Goal: Feedback & Contribution: Contribute content

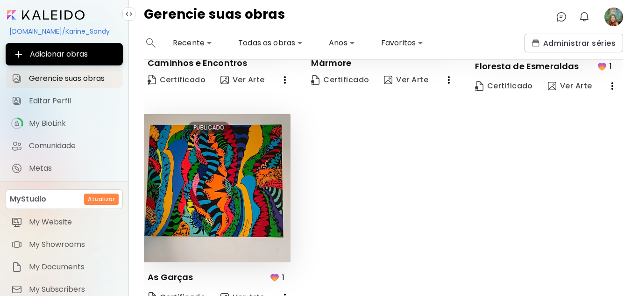
scroll to position [183, 0]
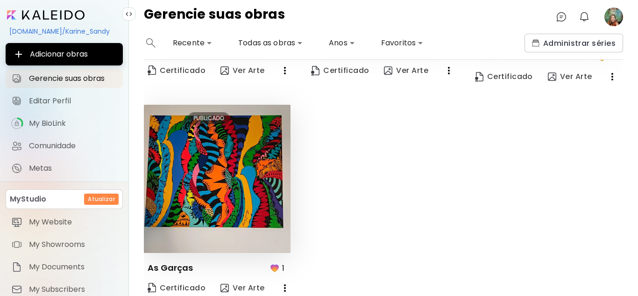
click at [616, 18] on image at bounding box center [614, 16] width 19 height 19
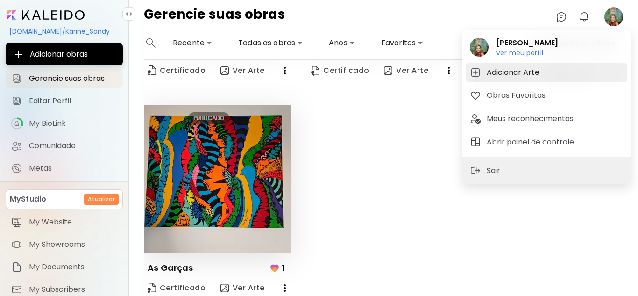
click at [515, 73] on h5 "Adicionar Arte" at bounding box center [515, 72] width 56 height 11
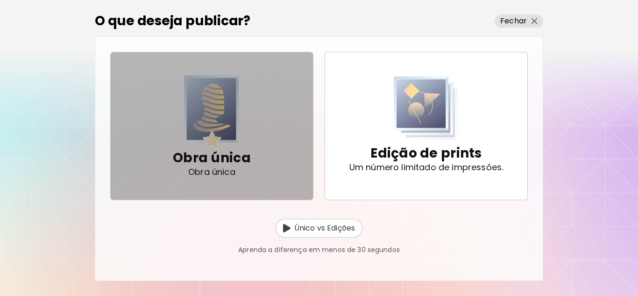
click at [224, 120] on img "button" at bounding box center [211, 111] width 55 height 73
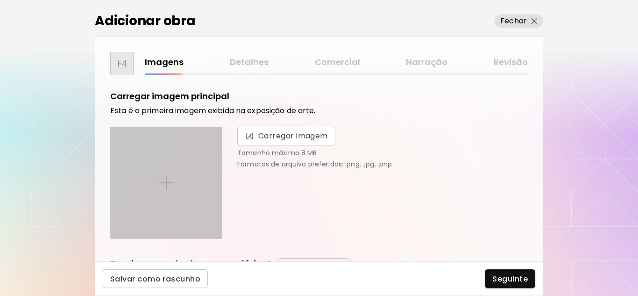
click at [164, 187] on img at bounding box center [166, 182] width 15 height 15
click at [0, 0] on input "file" at bounding box center [0, 0] width 0 height 0
click at [193, 183] on div at bounding box center [166, 182] width 111 height 111
click at [0, 0] on input "file" at bounding box center [0, 0] width 0 height 0
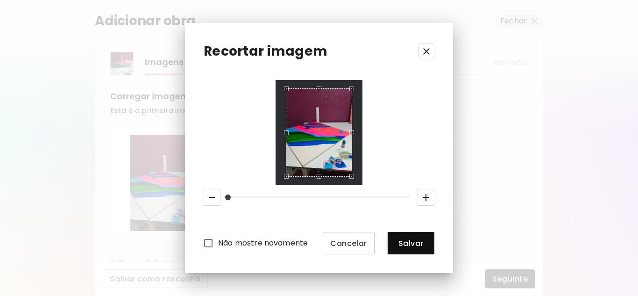
click at [425, 48] on icon "button" at bounding box center [426, 51] width 11 height 11
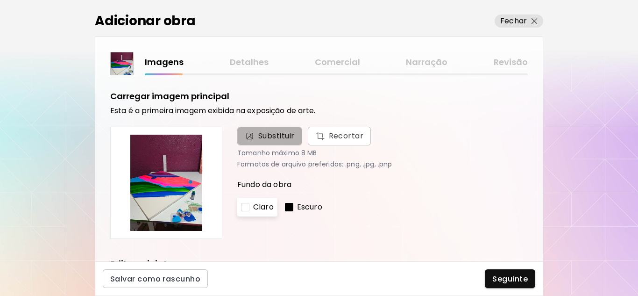
click at [266, 133] on span "Substituir" at bounding box center [276, 135] width 36 height 11
click at [0, 0] on input "Substituir Recortar" at bounding box center [0, 0] width 0 height 0
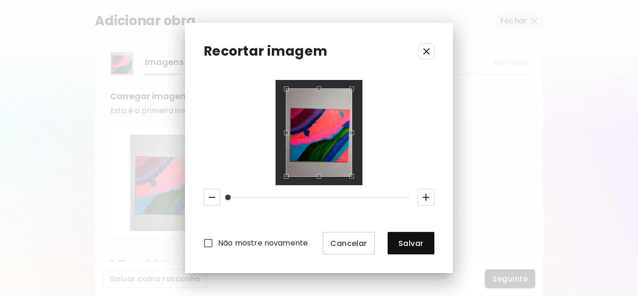
click at [427, 53] on icon "button" at bounding box center [426, 51] width 11 height 11
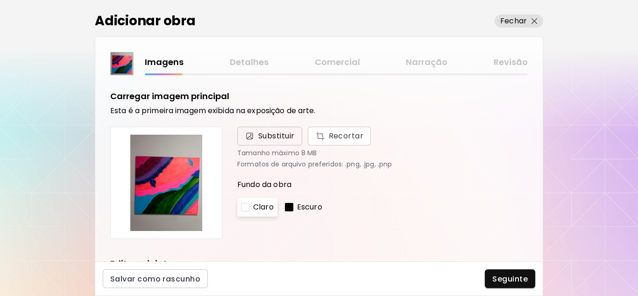
click at [268, 132] on span "Substituir" at bounding box center [276, 135] width 36 height 11
click at [0, 0] on input "Substituir Recortar" at bounding box center [0, 0] width 0 height 0
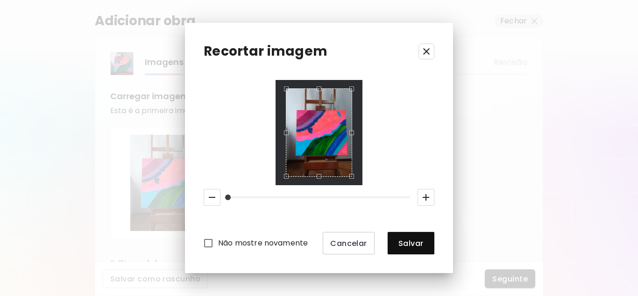
click at [276, 182] on div at bounding box center [319, 133] width 87 height 106
click at [280, 180] on div at bounding box center [319, 133] width 87 height 106
click at [276, 177] on div at bounding box center [319, 133] width 87 height 106
click at [404, 237] on button "Salvar" at bounding box center [411, 243] width 47 height 22
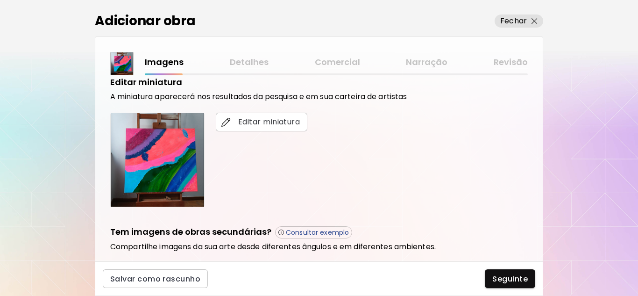
scroll to position [187, 0]
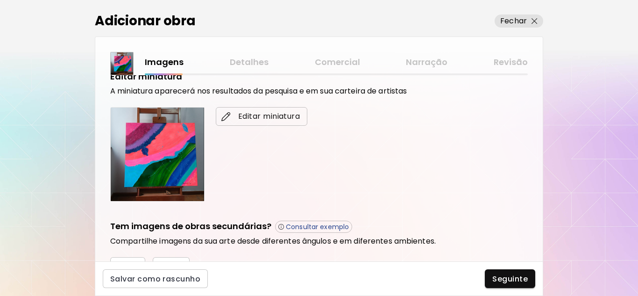
click at [262, 117] on span "Editar miniatura" at bounding box center [261, 116] width 77 height 11
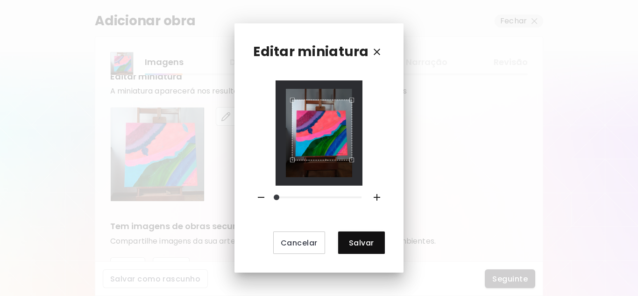
click at [291, 164] on div at bounding box center [319, 133] width 67 height 89
click at [349, 114] on div "Use the arrow keys to move the crop selection area" at bounding box center [321, 131] width 58 height 58
click at [349, 150] on div "Use the arrow keys to move the crop selection area" at bounding box center [321, 131] width 58 height 58
click at [293, 115] on div "Use the arrow keys to move the crop selection area" at bounding box center [321, 131] width 57 height 57
click at [346, 139] on div "Use the arrow keys to move the crop selection area" at bounding box center [321, 132] width 56 height 56
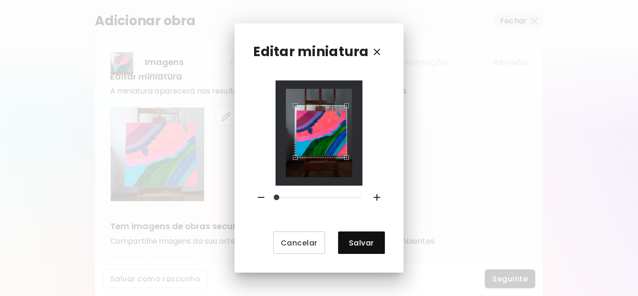
click at [293, 160] on div "Use the arrow keys to move the south west drag handle to change the crop select…" at bounding box center [293, 160] width 0 height 0
click at [345, 112] on div "Use the arrow keys to move the crop selection area" at bounding box center [321, 132] width 52 height 52
click at [296, 107] on div "Use the arrow keys to move the north west drag handle to change the crop select…" at bounding box center [296, 107] width 0 height 0
click at [348, 160] on div "Use the arrow keys to move the south east drag handle to change the crop select…" at bounding box center [348, 160] width 0 height 0
click at [343, 158] on div "Use the arrow keys to move the crop selection area" at bounding box center [322, 134] width 49 height 49
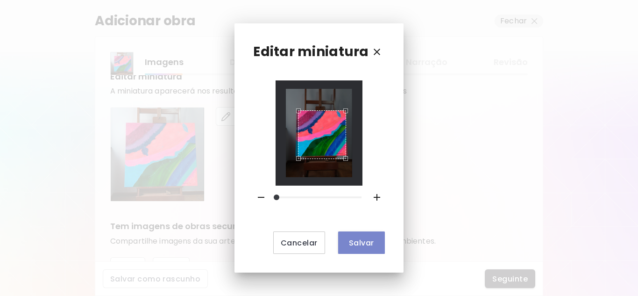
click at [357, 247] on span "Salvar" at bounding box center [362, 243] width 32 height 10
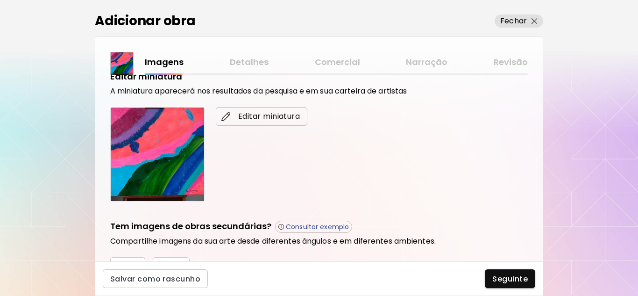
click at [270, 118] on span "Editar miniatura" at bounding box center [261, 116] width 77 height 11
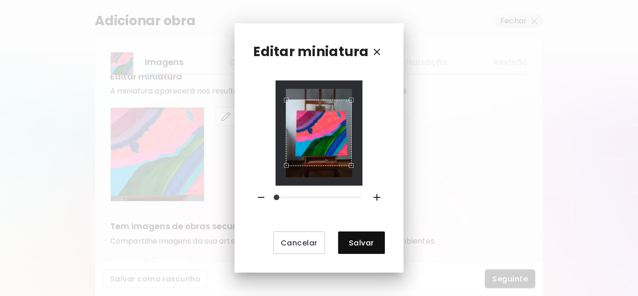
click at [352, 160] on div "Use the arrow keys to move the crop selection area" at bounding box center [319, 133] width 66 height 66
click at [293, 149] on div "Use the arrow keys to move the crop selection area" at bounding box center [322, 129] width 59 height 59
click at [300, 114] on div "Use the arrow keys to move the crop selection area" at bounding box center [323, 131] width 58 height 58
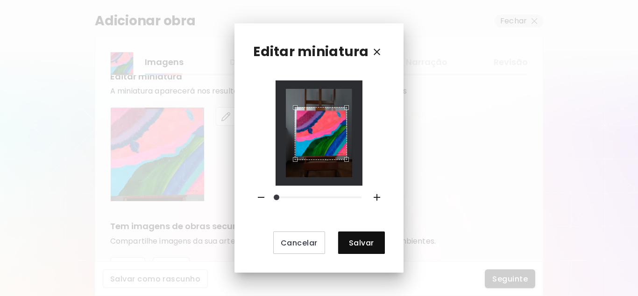
click at [312, 131] on div "Use the arrow keys to move the crop selection area" at bounding box center [321, 133] width 53 height 53
click at [294, 107] on div "Use the arrow keys to move the north west drag handle to change the crop select…" at bounding box center [294, 107] width 0 height 0
click at [345, 117] on div "Use the arrow keys to move the crop selection area" at bounding box center [321, 134] width 50 height 50
click at [340, 158] on div at bounding box center [319, 133] width 67 height 89
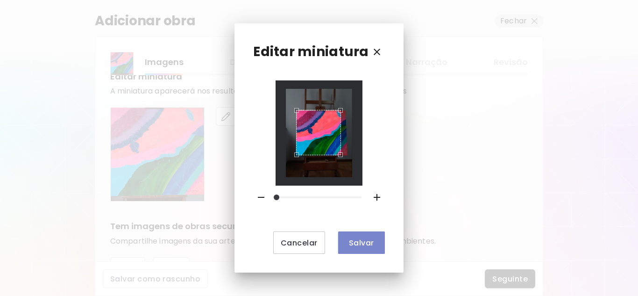
click at [358, 241] on span "Salvar" at bounding box center [362, 243] width 32 height 10
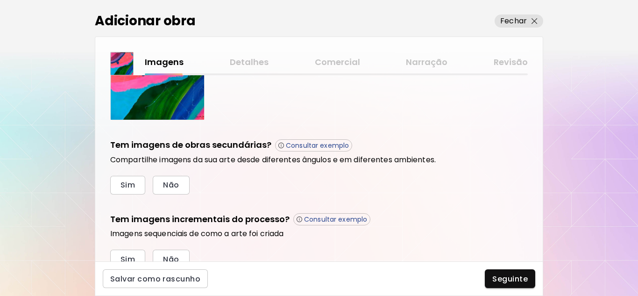
scroll to position [280, 0]
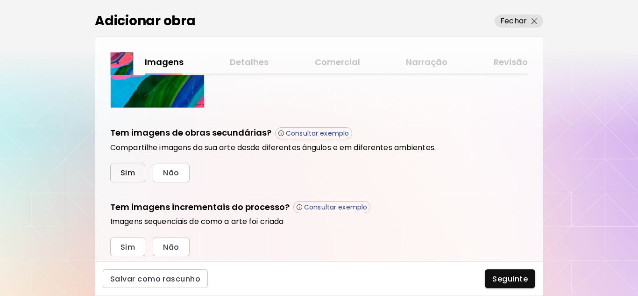
click at [125, 175] on span "Sim" at bounding box center [128, 173] width 14 height 10
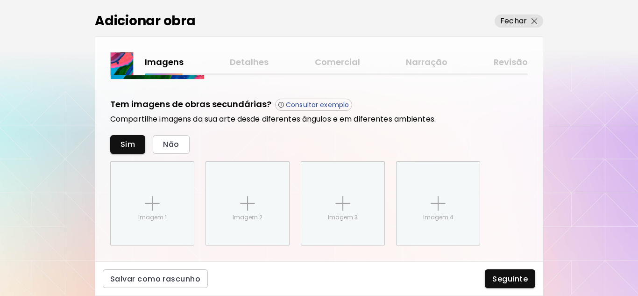
scroll to position [301, 0]
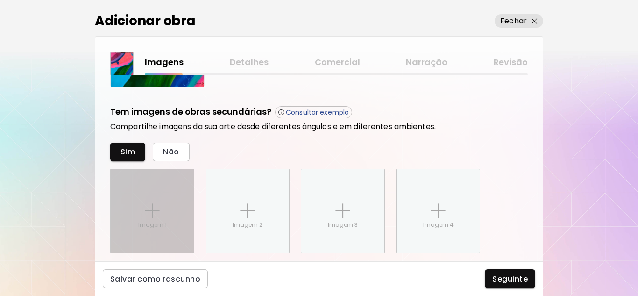
click at [160, 206] on div "Imagem 1" at bounding box center [152, 210] width 83 height 83
click at [0, 0] on input "Imagem 1" at bounding box center [0, 0] width 0 height 0
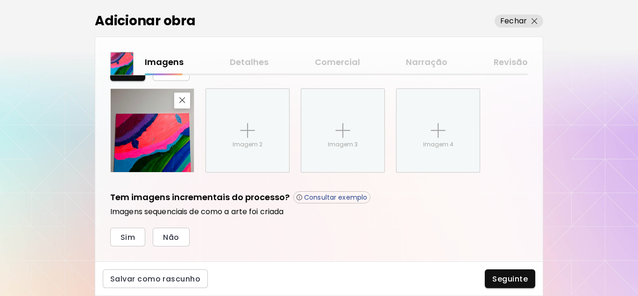
scroll to position [395, 0]
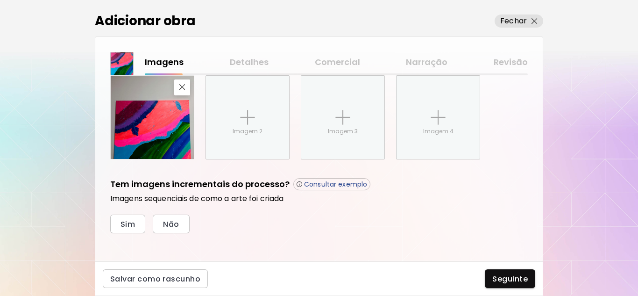
click at [161, 119] on img at bounding box center [152, 117] width 83 height 83
click at [182, 87] on img "button" at bounding box center [182, 87] width 6 height 6
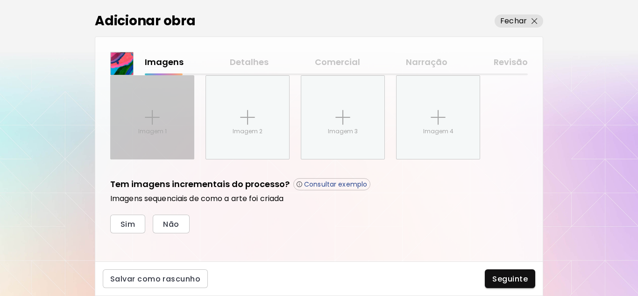
click at [149, 127] on p "Imagem 1" at bounding box center [152, 131] width 29 height 8
click at [0, 0] on input "Imagem 1" at bounding box center [0, 0] width 0 height 0
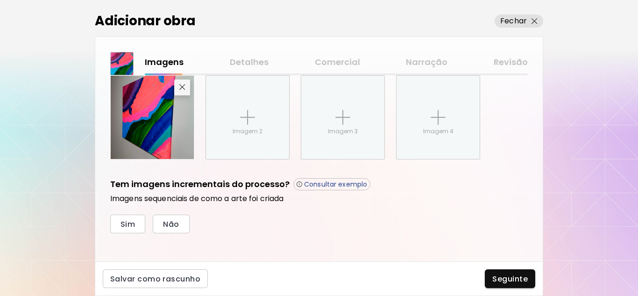
click at [183, 86] on img "button" at bounding box center [182, 87] width 6 height 6
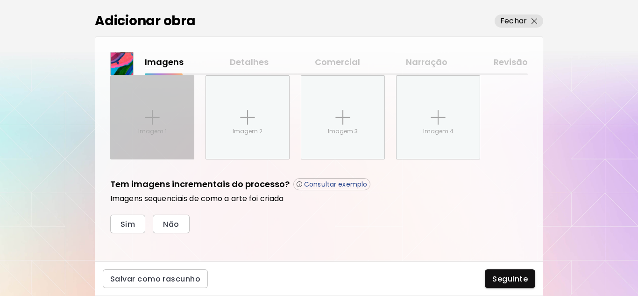
click at [163, 134] on p "Imagem 1" at bounding box center [152, 131] width 29 height 8
click at [0, 0] on input "Imagem 1" at bounding box center [0, 0] width 0 height 0
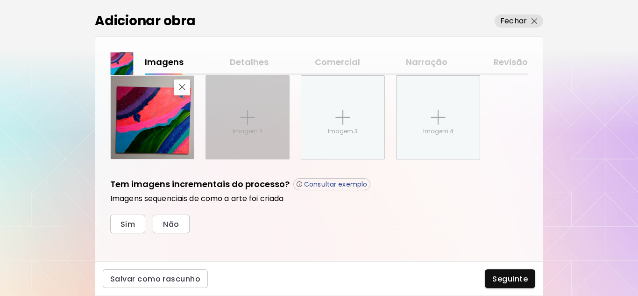
click at [246, 117] on img at bounding box center [247, 117] width 15 height 15
click at [0, 0] on input "Imagem 2" at bounding box center [0, 0] width 0 height 0
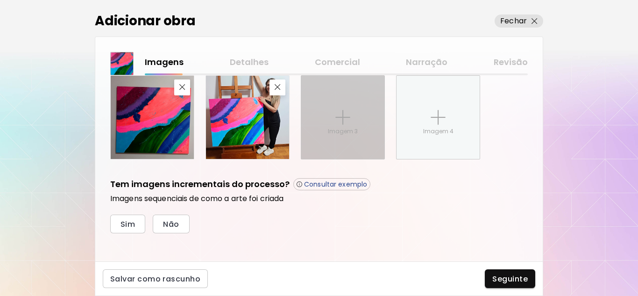
click at [352, 130] on p "Imagem 3" at bounding box center [343, 131] width 30 height 8
click at [0, 0] on input "Imagem 3" at bounding box center [0, 0] width 0 height 0
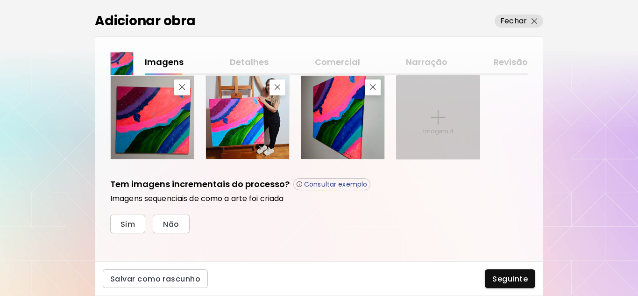
click at [440, 134] on p "Imagem 4" at bounding box center [438, 131] width 30 height 8
click at [0, 0] on input "Imagem 4" at bounding box center [0, 0] width 0 height 0
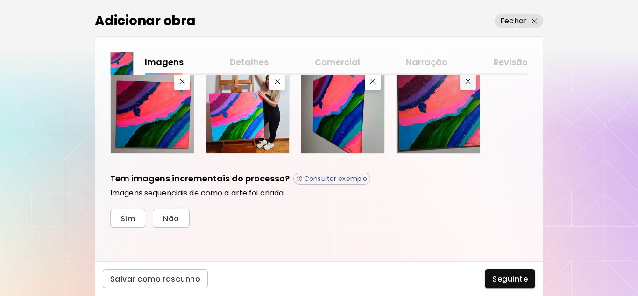
scroll to position [286, 0]
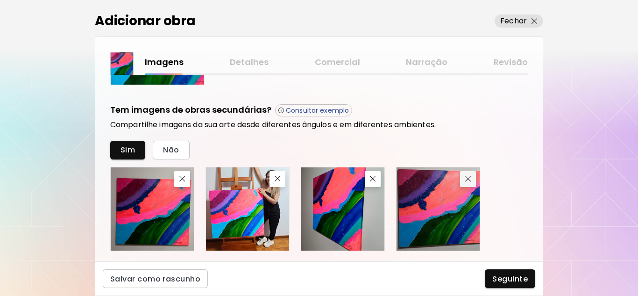
click at [467, 85] on div "Carregar imagem principal Esta é a primeira imagem exibida na exposição de arte…" at bounding box center [319, 56] width 418 height 538
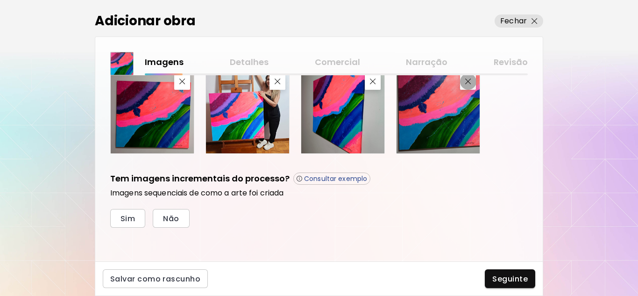
scroll to position [285, 0]
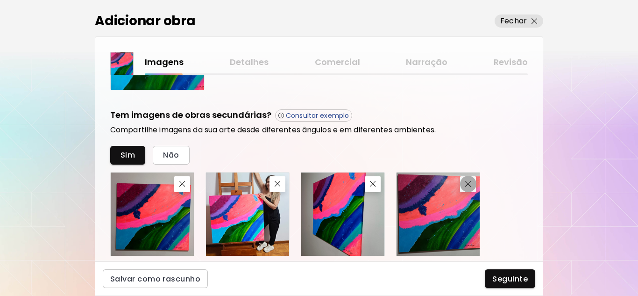
click at [471, 84] on div "Carregar imagem principal Esta é a primeira imagem exibida na exposição de arte…" at bounding box center [319, 61] width 418 height 538
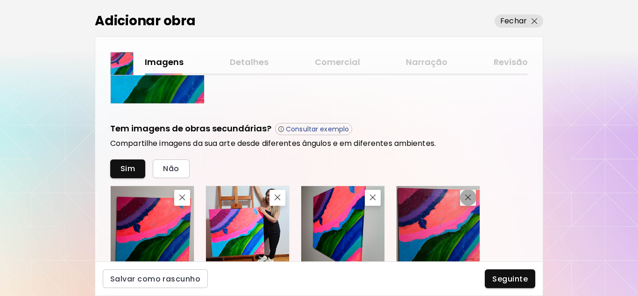
click at [471, 199] on img "button" at bounding box center [468, 197] width 6 height 6
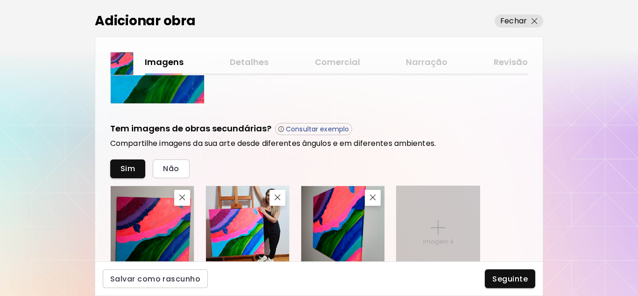
click at [441, 223] on img at bounding box center [438, 227] width 15 height 15
click at [0, 0] on input "Imagem 4" at bounding box center [0, 0] width 0 height 0
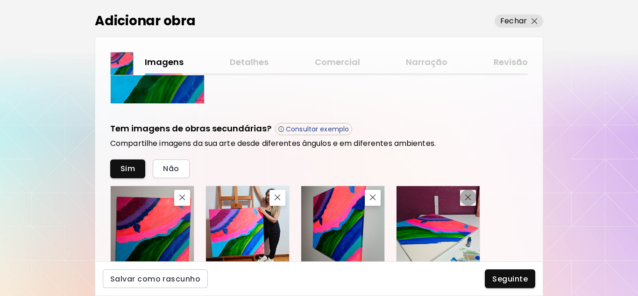
click at [473, 198] on span "button" at bounding box center [468, 197] width 11 height 6
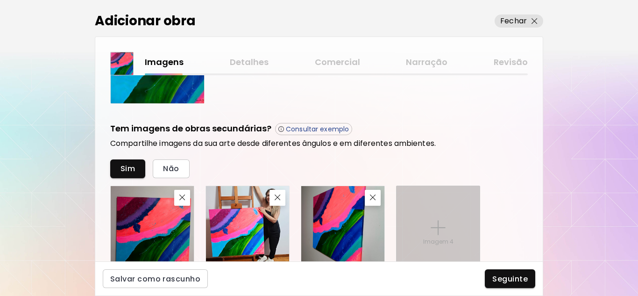
click at [427, 222] on div "Imagem 4" at bounding box center [438, 227] width 83 height 83
click at [0, 0] on input "Imagem 4" at bounding box center [0, 0] width 0 height 0
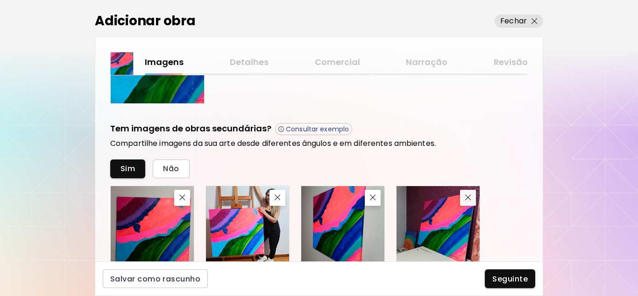
click at [472, 201] on button "button" at bounding box center [468, 198] width 16 height 16
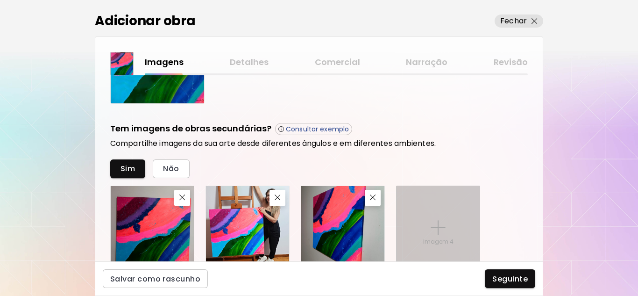
click at [432, 225] on img at bounding box center [438, 227] width 15 height 15
click at [0, 0] on input "Imagem 4" at bounding box center [0, 0] width 0 height 0
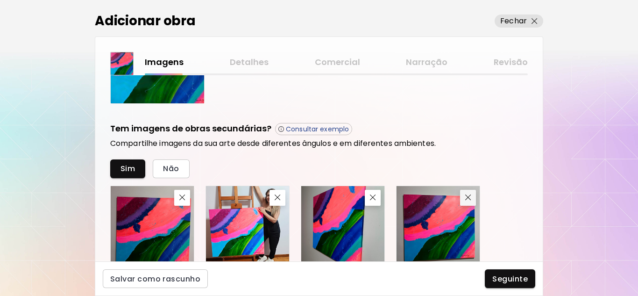
click at [467, 197] on img "button" at bounding box center [468, 197] width 6 height 6
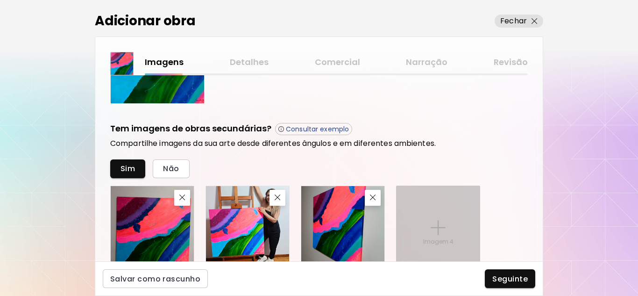
click at [449, 221] on div "Imagem 4" at bounding box center [438, 227] width 83 height 83
click at [0, 0] on input "Imagem 4" at bounding box center [0, 0] width 0 height 0
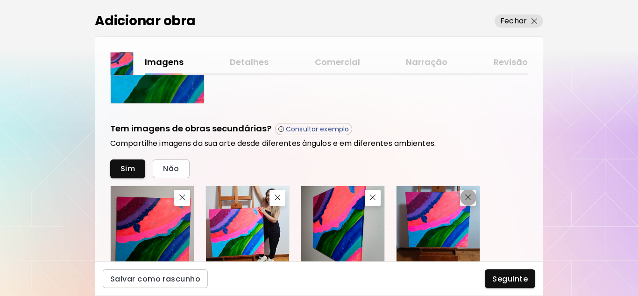
click at [468, 200] on img "button" at bounding box center [468, 197] width 6 height 6
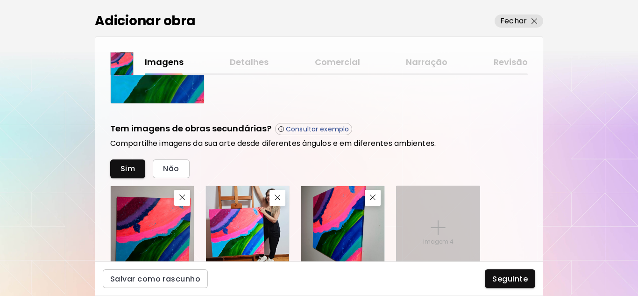
click at [438, 221] on img at bounding box center [438, 227] width 15 height 15
click at [0, 0] on input "Imagem 4" at bounding box center [0, 0] width 0 height 0
click at [450, 230] on div "Imagem 4" at bounding box center [438, 227] width 83 height 83
click at [0, 0] on input "Imagem 4" at bounding box center [0, 0] width 0 height 0
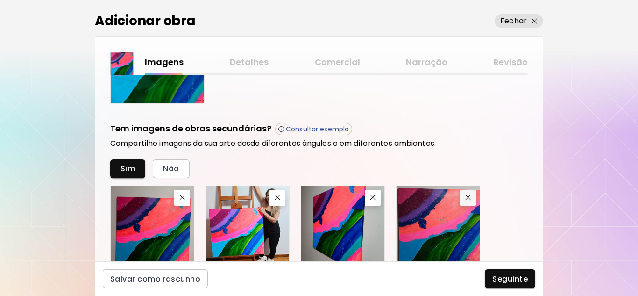
click at [471, 201] on button "button" at bounding box center [468, 198] width 16 height 16
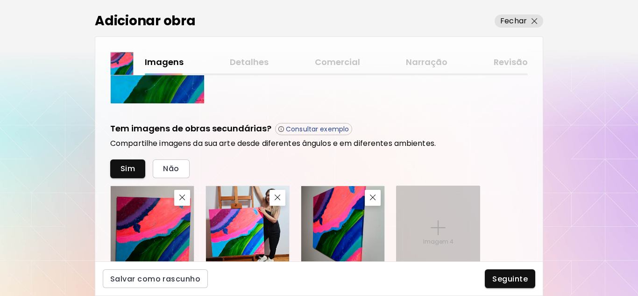
click at [443, 213] on div "Imagem 4" at bounding box center [438, 227] width 83 height 83
click at [0, 0] on input "Imagem 4" at bounding box center [0, 0] width 0 height 0
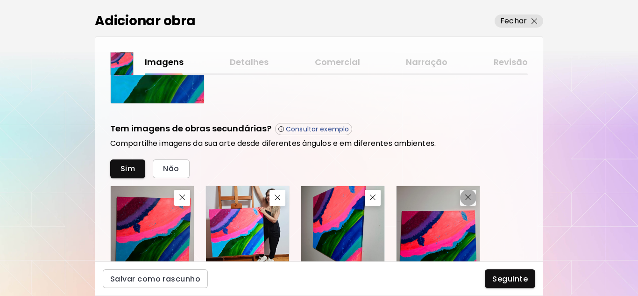
click at [472, 199] on span "button" at bounding box center [468, 197] width 11 height 6
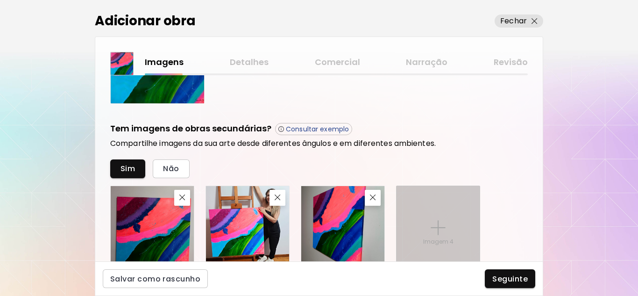
click at [446, 211] on div "Imagem 4" at bounding box center [438, 227] width 83 height 83
click at [0, 0] on input "Imagem 4" at bounding box center [0, 0] width 0 height 0
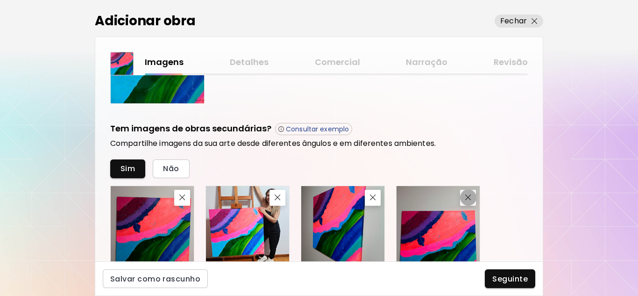
click at [472, 199] on span "button" at bounding box center [468, 197] width 11 height 6
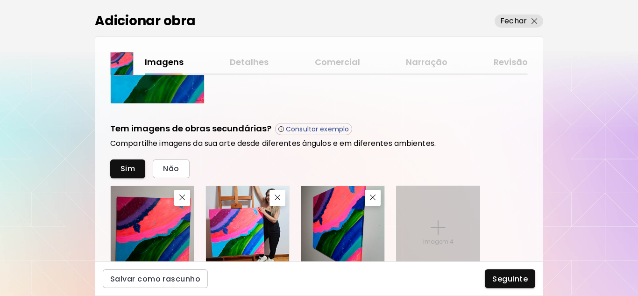
click at [444, 224] on img at bounding box center [438, 227] width 15 height 15
click at [0, 0] on input "Imagem 4" at bounding box center [0, 0] width 0 height 0
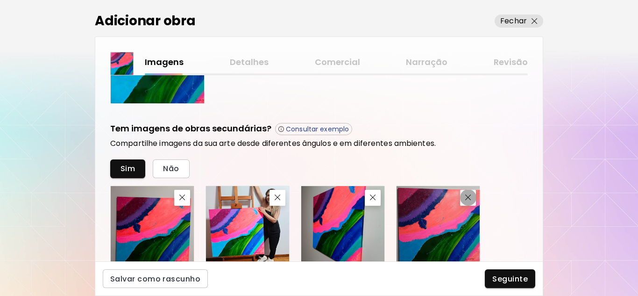
click at [469, 197] on img "button" at bounding box center [468, 197] width 6 height 6
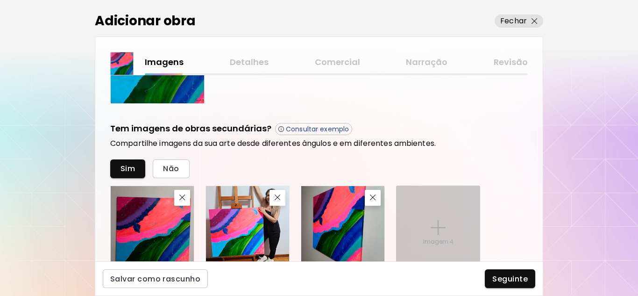
click at [430, 236] on div "Imagem 4" at bounding box center [438, 227] width 83 height 83
click at [0, 0] on input "Imagem 4" at bounding box center [0, 0] width 0 height 0
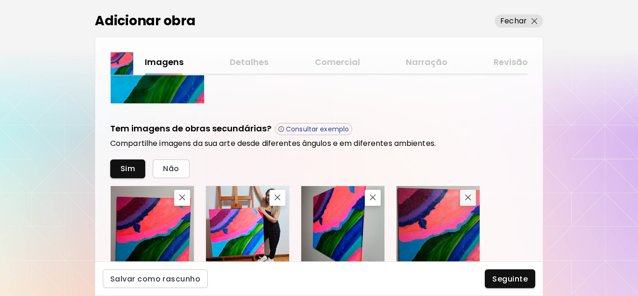
click at [467, 197] on img "button" at bounding box center [468, 197] width 6 height 6
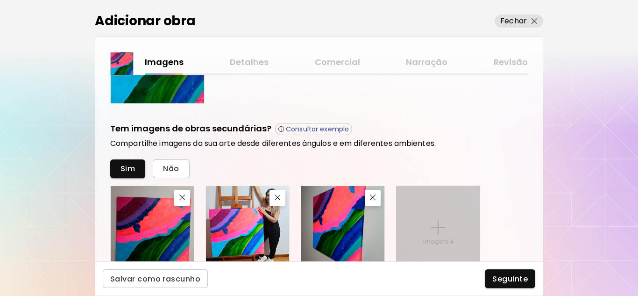
click at [429, 228] on div "Imagem 4" at bounding box center [438, 227] width 83 height 83
click at [0, 0] on input "Imagem 4" at bounding box center [0, 0] width 0 height 0
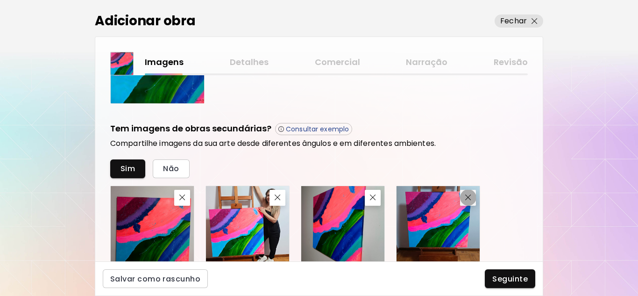
click at [469, 205] on button "button" at bounding box center [468, 198] width 16 height 16
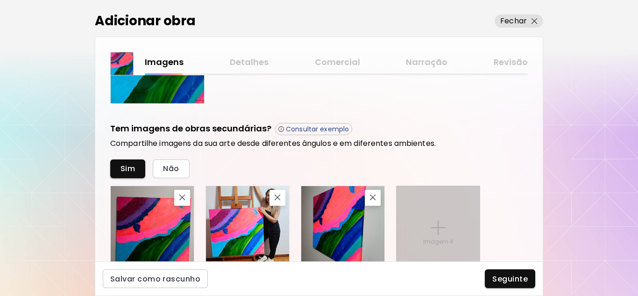
click at [437, 229] on img at bounding box center [438, 227] width 15 height 15
click at [0, 0] on input "Imagem 4" at bounding box center [0, 0] width 0 height 0
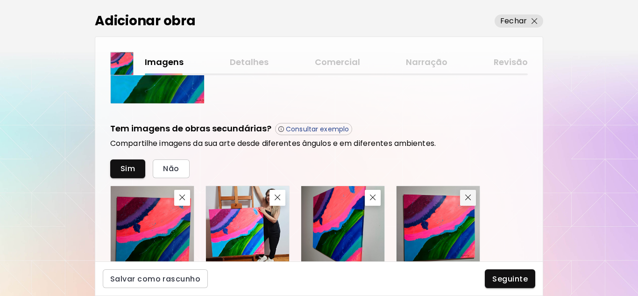
click at [471, 199] on img "button" at bounding box center [468, 197] width 6 height 6
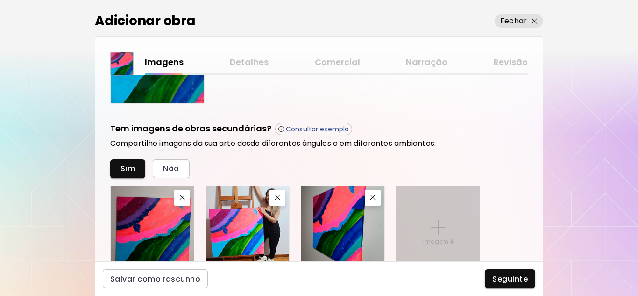
click at [437, 214] on div "Imagem 4" at bounding box center [438, 227] width 83 height 83
click at [0, 0] on input "Imagem 4" at bounding box center [0, 0] width 0 height 0
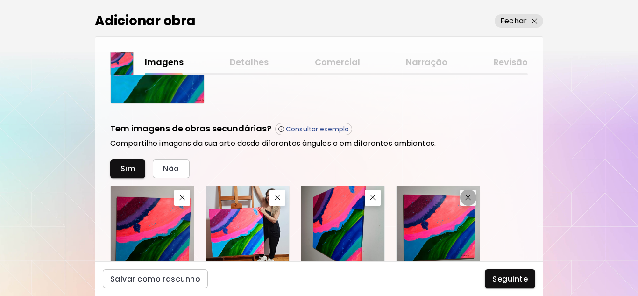
click at [468, 199] on img "button" at bounding box center [468, 197] width 6 height 6
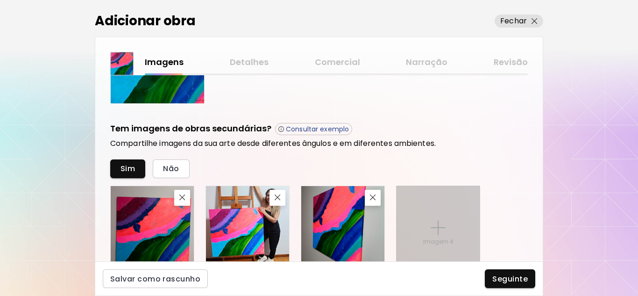
click at [415, 214] on div "Imagem 4" at bounding box center [438, 227] width 83 height 83
click at [0, 0] on input "Imagem 4" at bounding box center [0, 0] width 0 height 0
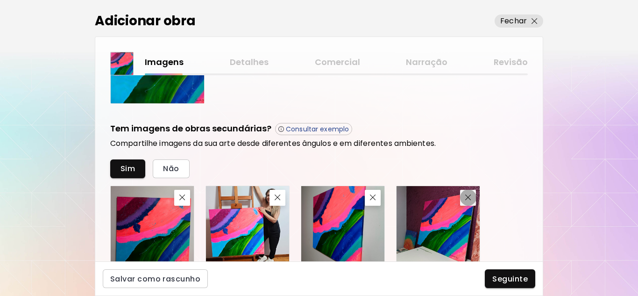
click at [460, 197] on button "button" at bounding box center [468, 198] width 16 height 16
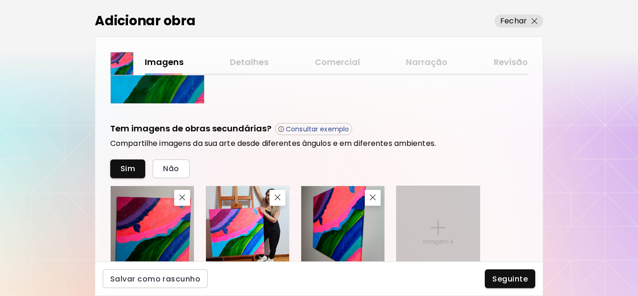
click at [438, 222] on img at bounding box center [438, 227] width 15 height 15
click at [0, 0] on input "Imagem 4" at bounding box center [0, 0] width 0 height 0
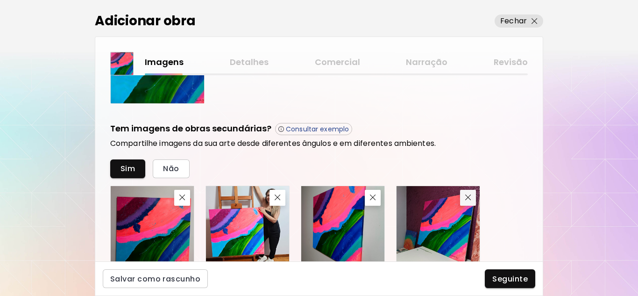
click at [469, 198] on img "button" at bounding box center [468, 197] width 6 height 6
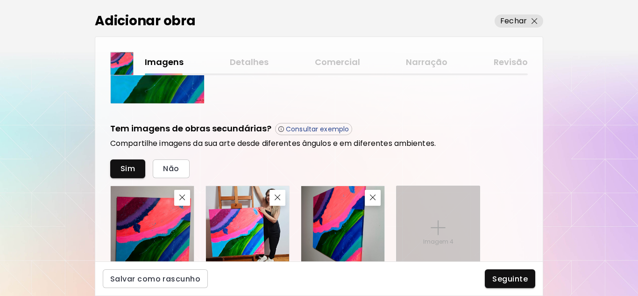
click at [431, 221] on img at bounding box center [438, 227] width 15 height 15
click at [0, 0] on input "Imagem 4" at bounding box center [0, 0] width 0 height 0
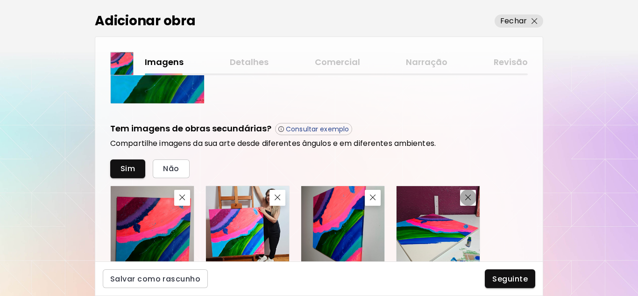
click at [472, 198] on span "button" at bounding box center [468, 197] width 11 height 6
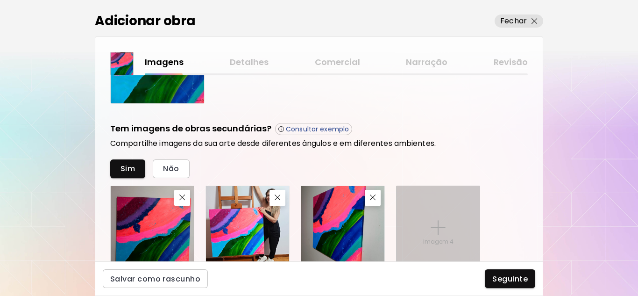
click at [429, 222] on div "Imagem 4" at bounding box center [438, 227] width 83 height 83
click at [0, 0] on input "Imagem 4" at bounding box center [0, 0] width 0 height 0
click at [434, 225] on img at bounding box center [438, 227] width 15 height 15
click at [0, 0] on input "Imagem 4" at bounding box center [0, 0] width 0 height 0
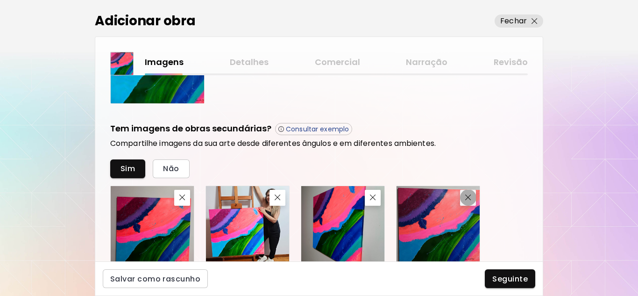
click at [470, 199] on img "button" at bounding box center [468, 197] width 6 height 6
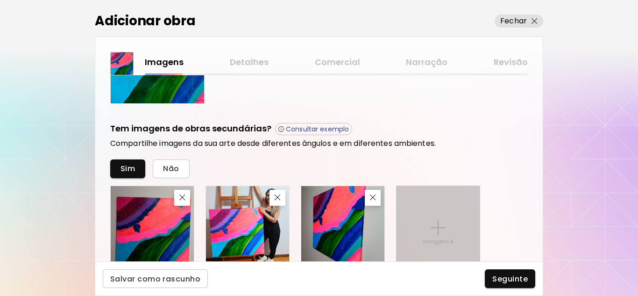
click at [445, 216] on div "Imagem 4" at bounding box center [438, 227] width 83 height 83
click at [0, 0] on input "Imagem 4" at bounding box center [0, 0] width 0 height 0
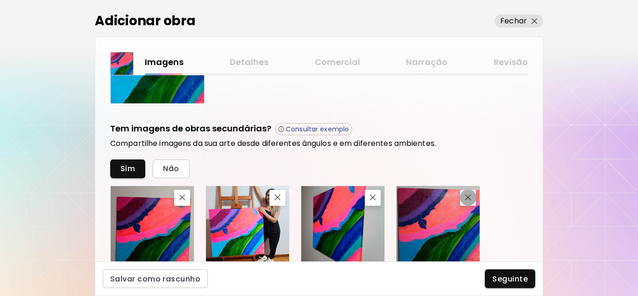
click at [463, 199] on span "button" at bounding box center [468, 197] width 11 height 6
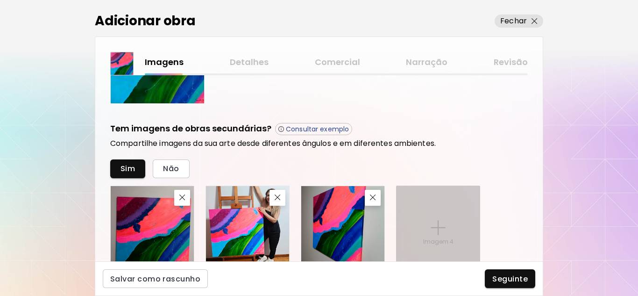
click at [418, 221] on div "Imagem 4" at bounding box center [438, 227] width 83 height 83
click at [0, 0] on input "Imagem 4" at bounding box center [0, 0] width 0 height 0
click at [434, 214] on div "Imagem 4" at bounding box center [438, 227] width 83 height 83
click at [0, 0] on input "Imagem 4" at bounding box center [0, 0] width 0 height 0
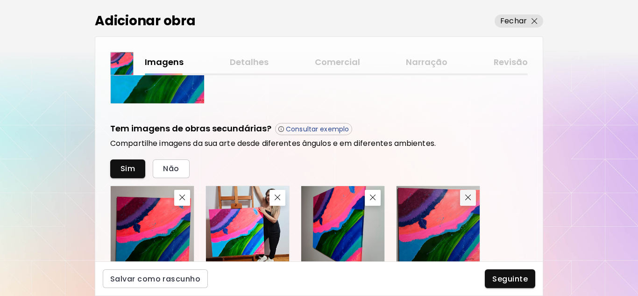
click at [470, 201] on button "button" at bounding box center [468, 198] width 16 height 16
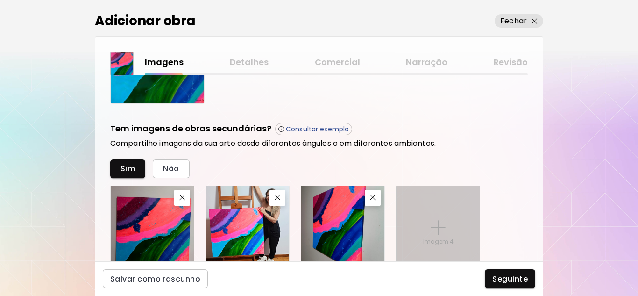
click at [466, 236] on div "Imagem 4" at bounding box center [438, 227] width 83 height 83
click at [0, 0] on input "Imagem 4" at bounding box center [0, 0] width 0 height 0
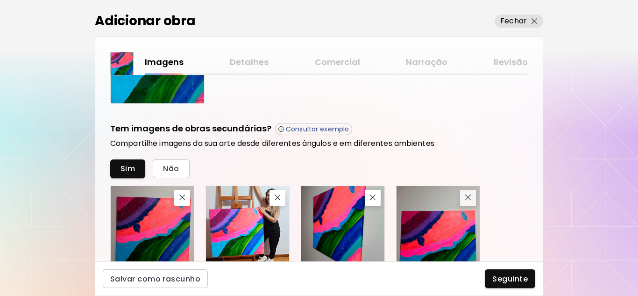
click at [469, 197] on img "button" at bounding box center [468, 197] width 6 height 6
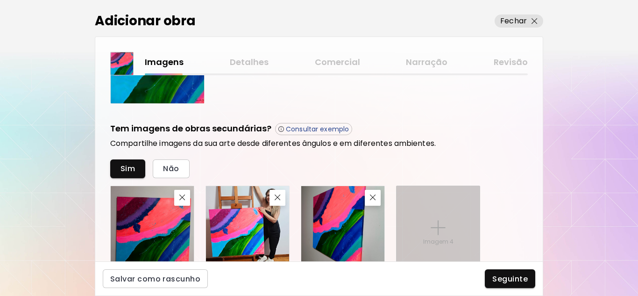
click at [430, 224] on div "Imagem 4" at bounding box center [438, 227] width 83 height 83
click at [0, 0] on input "Imagem 4" at bounding box center [0, 0] width 0 height 0
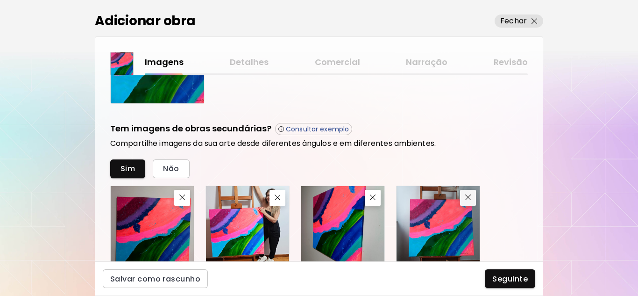
click at [469, 194] on img "button" at bounding box center [468, 197] width 6 height 6
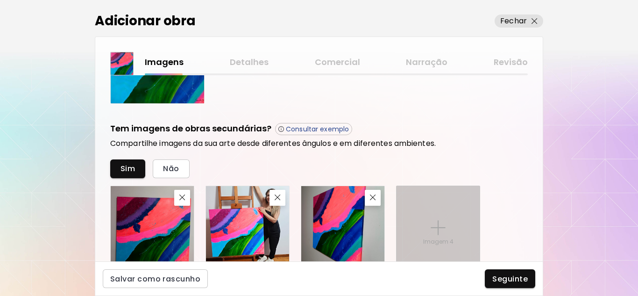
click at [437, 228] on img at bounding box center [438, 227] width 15 height 15
click at [0, 0] on input "Imagem 4" at bounding box center [0, 0] width 0 height 0
click at [437, 232] on img at bounding box center [438, 227] width 15 height 15
click at [0, 0] on input "Imagem 4" at bounding box center [0, 0] width 0 height 0
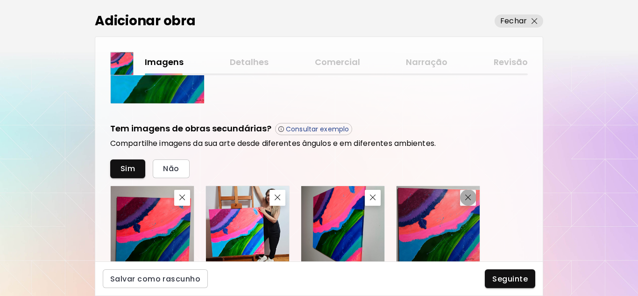
click at [466, 196] on img "button" at bounding box center [468, 197] width 6 height 6
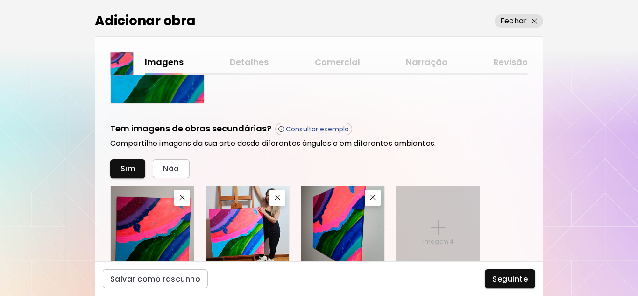
click at [445, 228] on img at bounding box center [438, 227] width 15 height 15
click at [0, 0] on input "Imagem 4" at bounding box center [0, 0] width 0 height 0
click at [443, 240] on p "Imagem 4" at bounding box center [438, 241] width 30 height 8
click at [0, 0] on input "Imagem 4" at bounding box center [0, 0] width 0 height 0
click at [440, 212] on div "Imagem 4" at bounding box center [438, 227] width 83 height 83
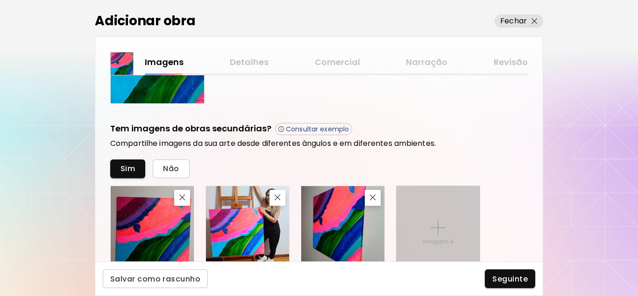
click at [0, 0] on input "Imagem 4" at bounding box center [0, 0] width 0 height 0
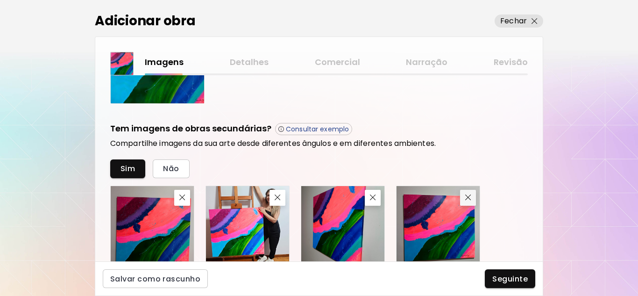
click at [468, 196] on img "button" at bounding box center [468, 197] width 6 height 6
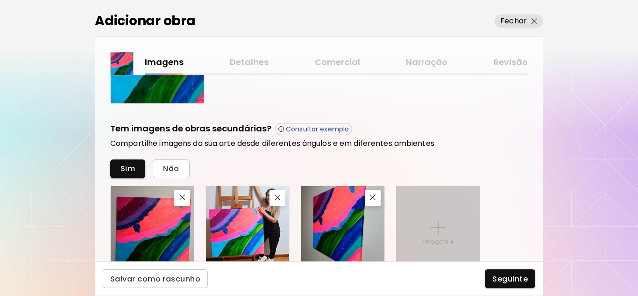
click at [417, 215] on div "Imagem 4" at bounding box center [438, 227] width 83 height 83
click at [0, 0] on input "Imagem 4" at bounding box center [0, 0] width 0 height 0
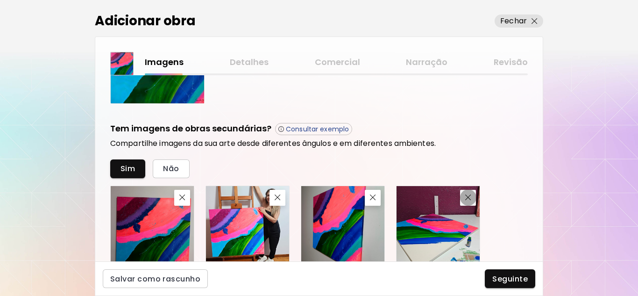
click at [472, 197] on span "button" at bounding box center [468, 197] width 11 height 6
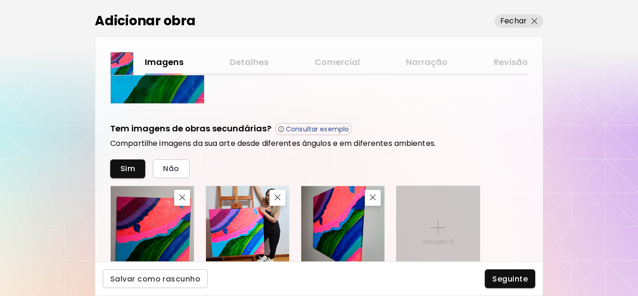
click at [446, 227] on div "Imagem 4" at bounding box center [438, 227] width 83 height 83
click at [0, 0] on input "Imagem 4" at bounding box center [0, 0] width 0 height 0
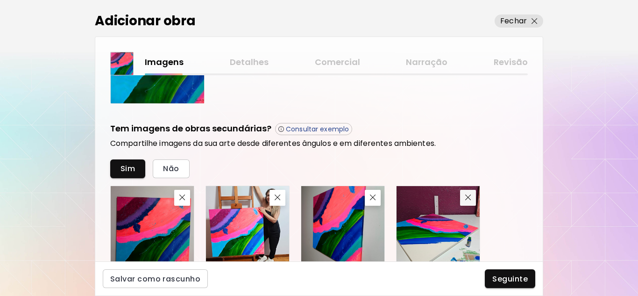
click at [469, 199] on img "button" at bounding box center [468, 197] width 6 height 6
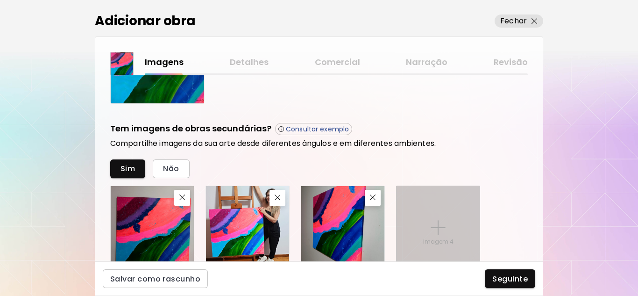
click at [444, 221] on img at bounding box center [438, 227] width 15 height 15
click at [0, 0] on input "Imagem 4" at bounding box center [0, 0] width 0 height 0
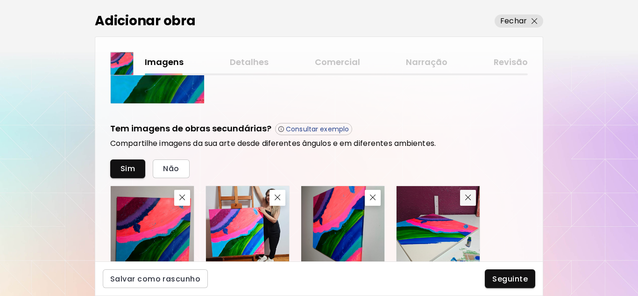
click at [472, 197] on span "button" at bounding box center [468, 197] width 11 height 6
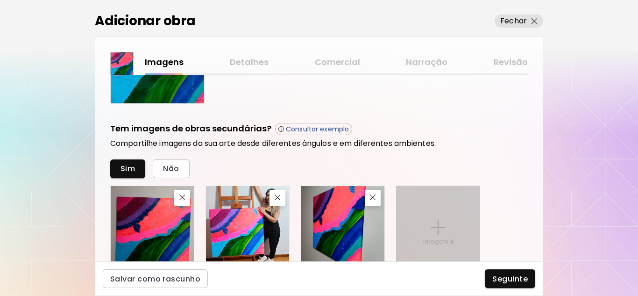
click at [458, 219] on div "Imagem 4" at bounding box center [438, 227] width 83 height 83
click at [0, 0] on input "Imagem 4" at bounding box center [0, 0] width 0 height 0
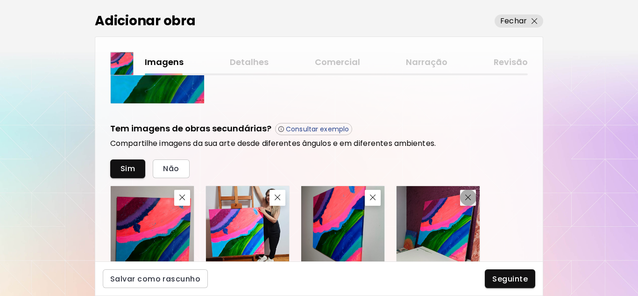
click at [467, 200] on img "button" at bounding box center [468, 197] width 6 height 6
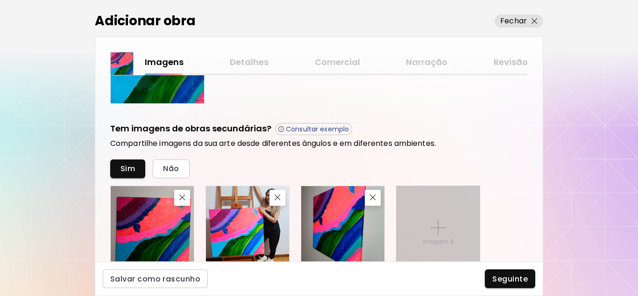
click at [431, 223] on img at bounding box center [438, 227] width 15 height 15
click at [0, 0] on input "Imagem 4" at bounding box center [0, 0] width 0 height 0
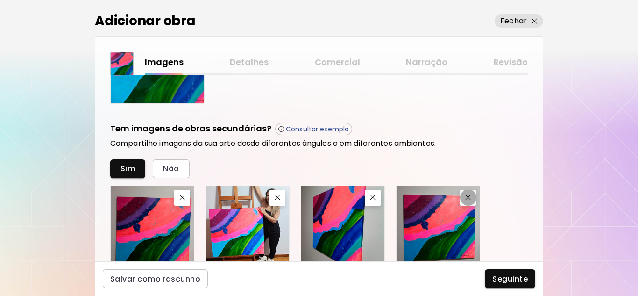
click at [467, 192] on button "button" at bounding box center [468, 198] width 16 height 16
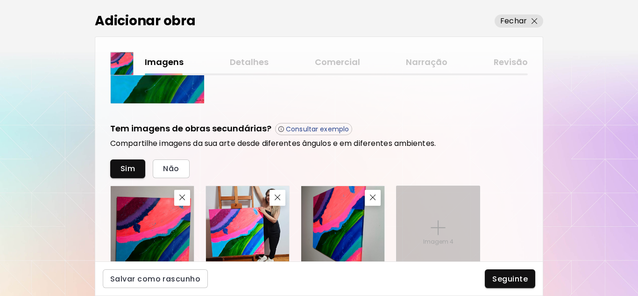
click at [437, 229] on img at bounding box center [438, 227] width 15 height 15
click at [0, 0] on input "Imagem 4" at bounding box center [0, 0] width 0 height 0
click at [421, 224] on div "Imagem 4" at bounding box center [438, 227] width 83 height 83
click at [0, 0] on input "Imagem 4" at bounding box center [0, 0] width 0 height 0
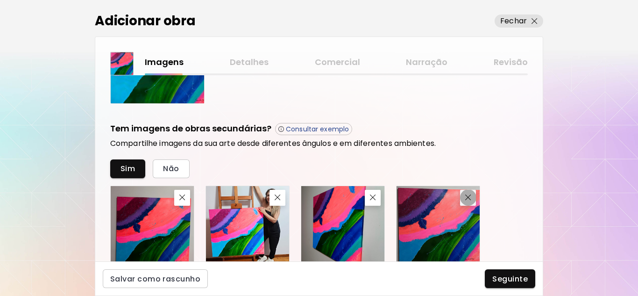
click at [461, 197] on button "button" at bounding box center [468, 198] width 16 height 16
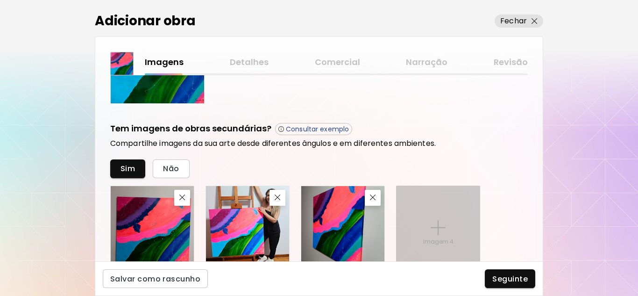
click at [437, 224] on img at bounding box center [438, 227] width 15 height 15
click at [0, 0] on input "Imagem 4" at bounding box center [0, 0] width 0 height 0
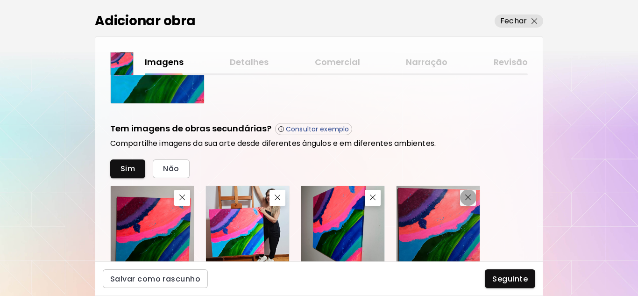
click at [465, 195] on img "button" at bounding box center [468, 197] width 6 height 6
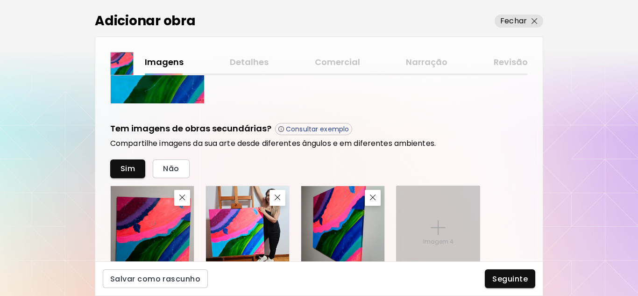
click at [441, 211] on div "Imagem 4" at bounding box center [438, 227] width 83 height 83
click at [0, 0] on input "Imagem 4" at bounding box center [0, 0] width 0 height 0
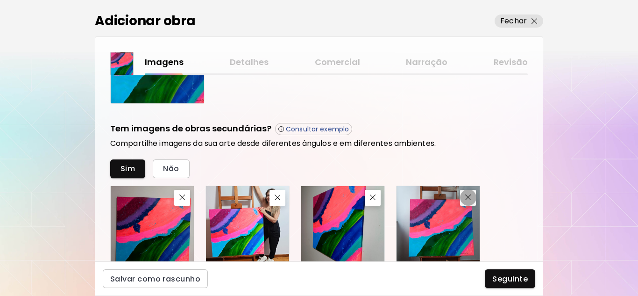
click at [468, 197] on img "button" at bounding box center [468, 197] width 6 height 6
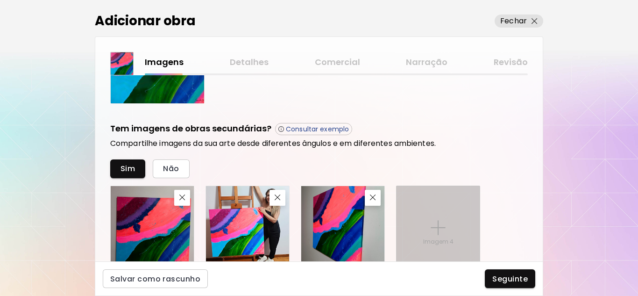
click at [443, 203] on div "Imagem 4" at bounding box center [438, 227] width 83 height 83
click at [0, 0] on input "Imagem 4" at bounding box center [0, 0] width 0 height 0
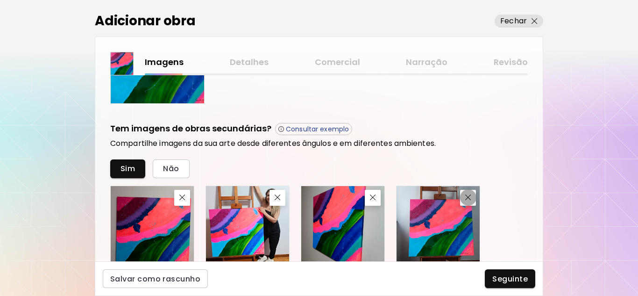
click at [468, 196] on img "button" at bounding box center [468, 197] width 6 height 6
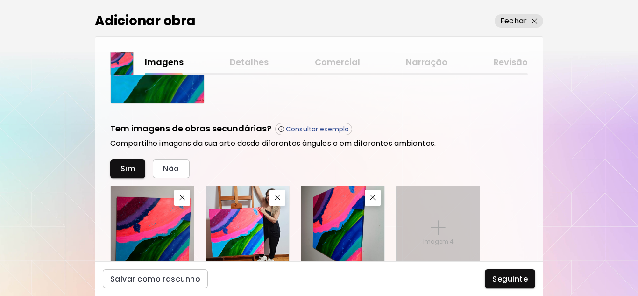
click at [448, 228] on div "Imagem 4" at bounding box center [438, 227] width 83 height 83
click at [0, 0] on input "Imagem 4" at bounding box center [0, 0] width 0 height 0
click at [447, 225] on div "Imagem 4" at bounding box center [438, 227] width 83 height 83
click at [0, 0] on input "Imagem 4" at bounding box center [0, 0] width 0 height 0
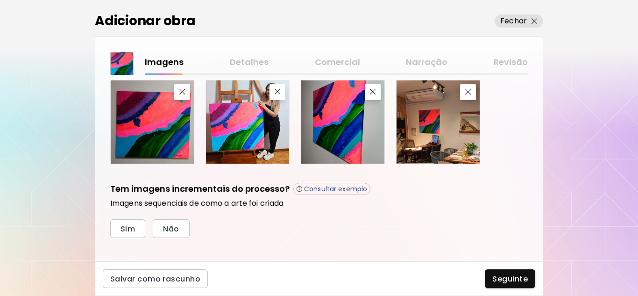
scroll to position [400, 0]
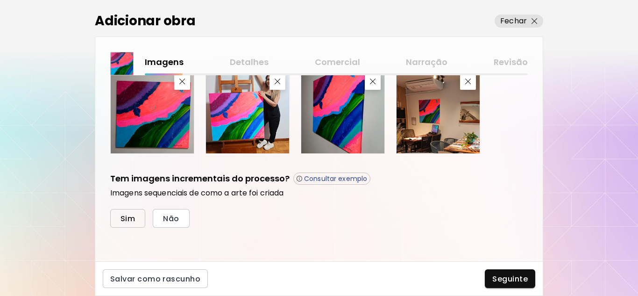
click at [134, 218] on span "Sim" at bounding box center [128, 219] width 14 height 10
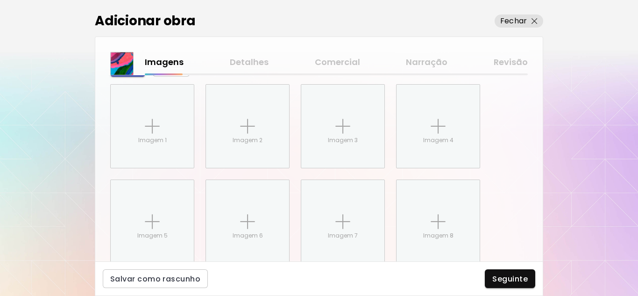
scroll to position [560, 0]
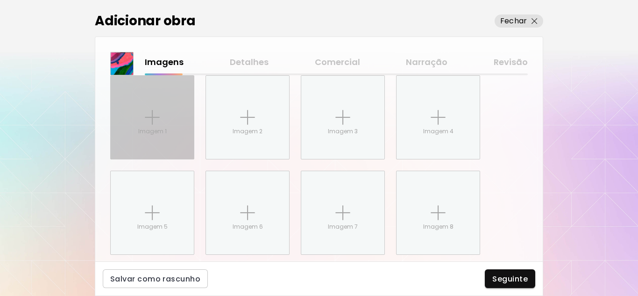
click at [150, 136] on div "Imagem 1" at bounding box center [152, 117] width 83 height 83
click at [0, 0] on input "Imagem 1" at bounding box center [0, 0] width 0 height 0
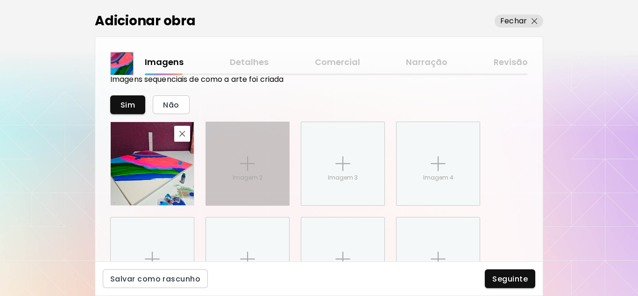
scroll to position [467, 0]
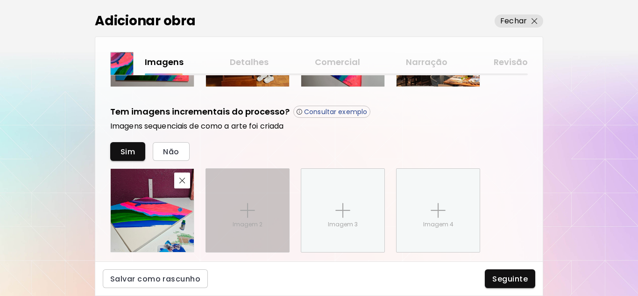
click at [236, 210] on div "Imagem 2" at bounding box center [247, 210] width 83 height 83
click at [0, 0] on input "Imagem 2" at bounding box center [0, 0] width 0 height 0
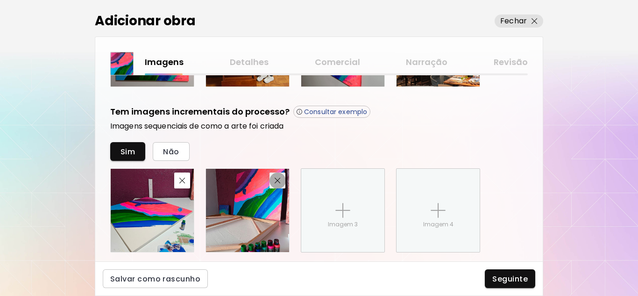
click at [276, 181] on img "button" at bounding box center [278, 181] width 6 height 6
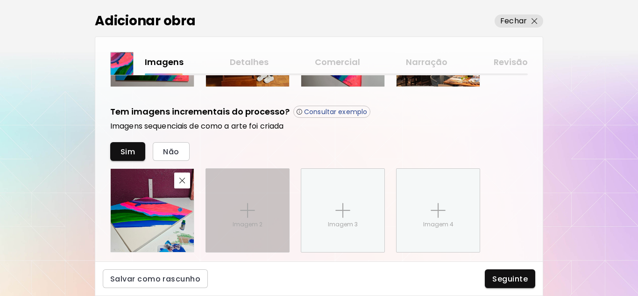
click at [245, 194] on div "Imagem 2" at bounding box center [247, 210] width 83 height 83
click at [0, 0] on input "Imagem 2" at bounding box center [0, 0] width 0 height 0
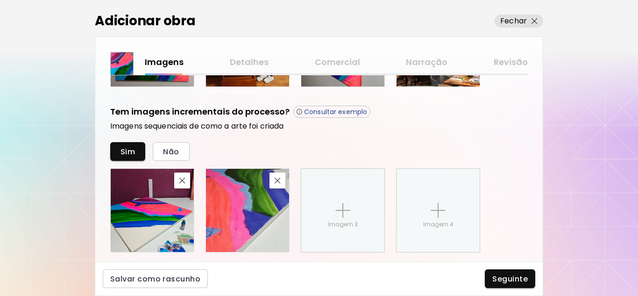
click at [322, 150] on div "Sim Não" at bounding box center [319, 151] width 418 height 19
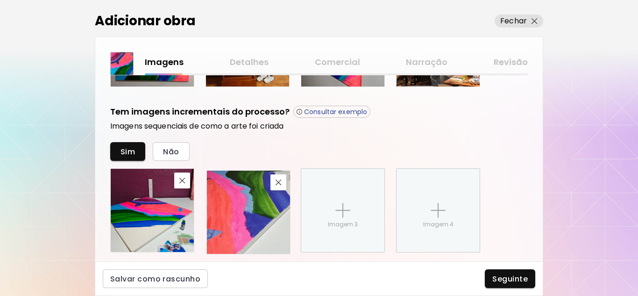
click at [257, 206] on img at bounding box center [248, 212] width 83 height 83
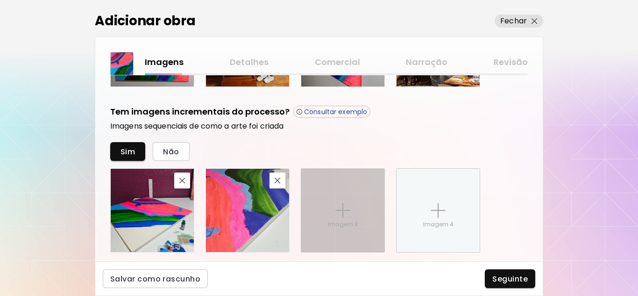
click at [343, 226] on p "Imagem 3" at bounding box center [343, 224] width 30 height 8
click at [0, 0] on input "Imagem 3" at bounding box center [0, 0] width 0 height 0
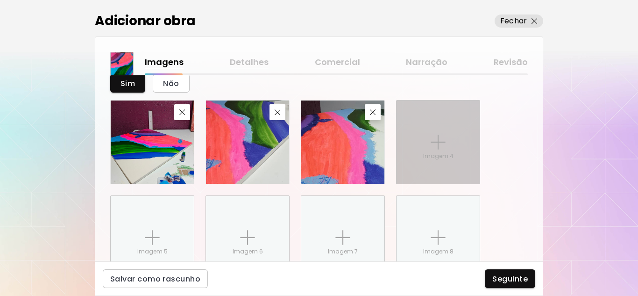
scroll to position [514, 0]
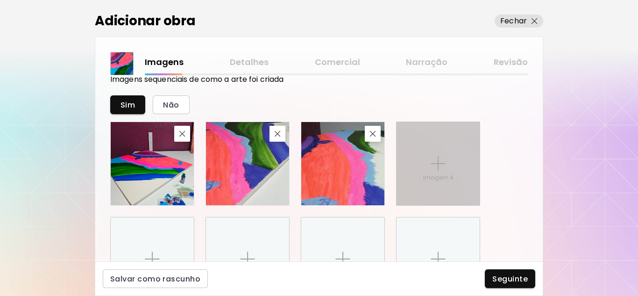
click at [430, 188] on div "Imagem 4" at bounding box center [438, 163] width 83 height 83
click at [0, 0] on input "Imagem 4" at bounding box center [0, 0] width 0 height 0
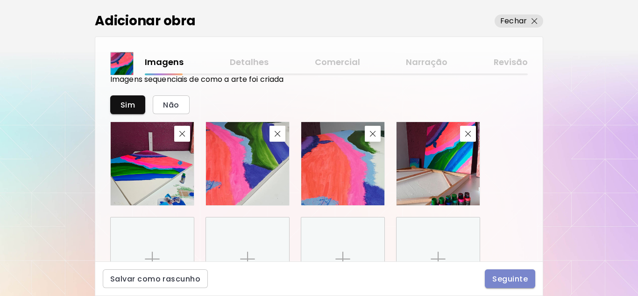
click at [514, 280] on span "Seguinte" at bounding box center [510, 279] width 36 height 10
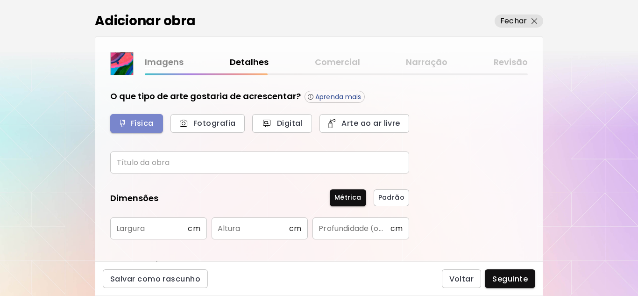
click at [143, 123] on span "Física" at bounding box center [137, 123] width 32 height 10
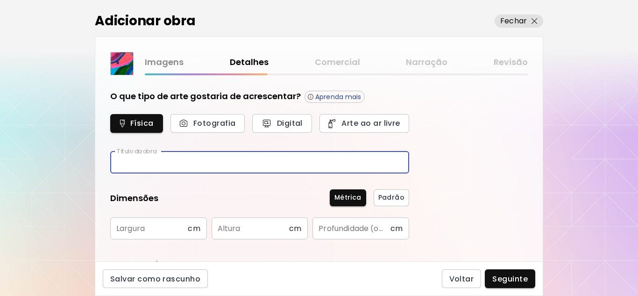
click at [171, 166] on input "text" at bounding box center [259, 162] width 299 height 22
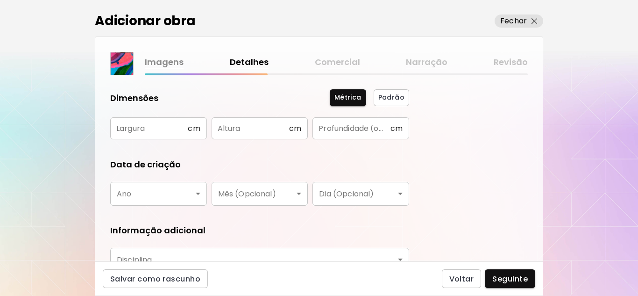
scroll to position [47, 0]
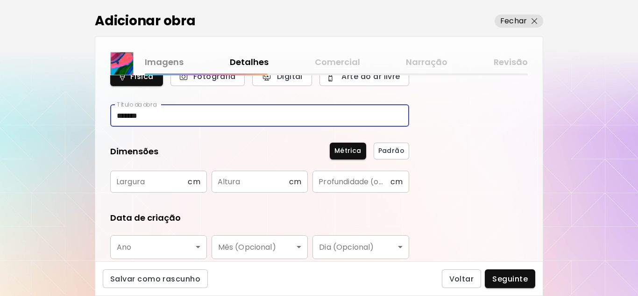
type input "*******"
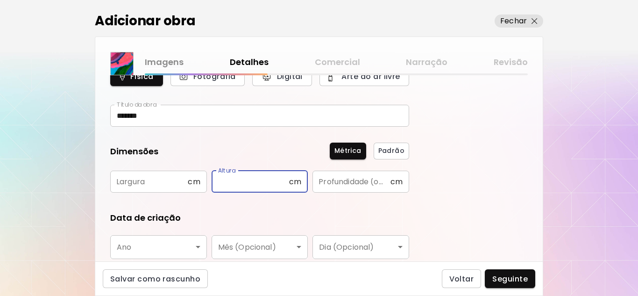
click at [252, 185] on input "text" at bounding box center [251, 182] width 78 height 22
type input "*"
click at [136, 184] on input "text" at bounding box center [149, 182] width 78 height 22
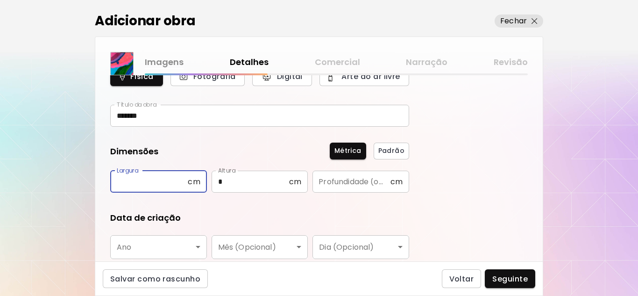
click at [137, 184] on input "text" at bounding box center [149, 182] width 78 height 22
type input "**"
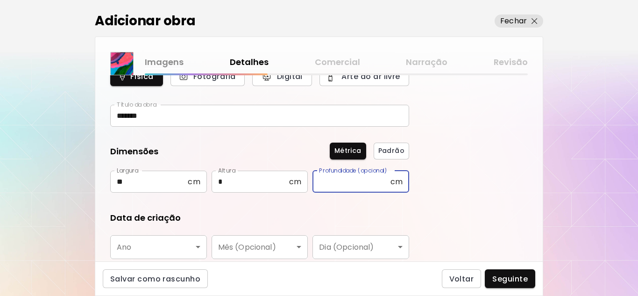
click at [352, 179] on input "text" at bounding box center [352, 182] width 78 height 22
type input "***"
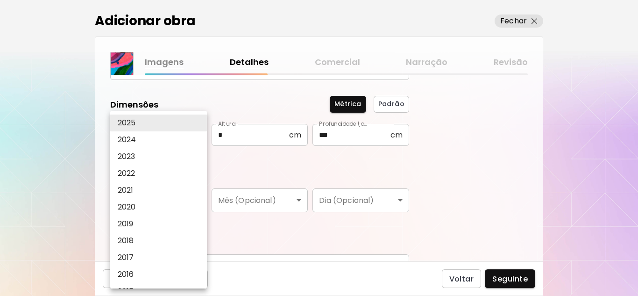
click at [202, 199] on body "[DOMAIN_NAME]/Karine_Sandy Adicionar obras Gerencie suas obras Editar Perfil My…" at bounding box center [319, 148] width 638 height 296
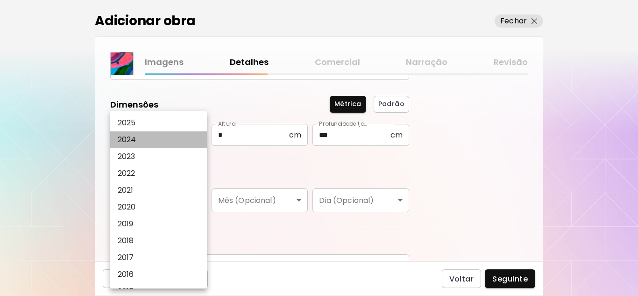
click at [133, 141] on p "2024" at bounding box center [127, 139] width 19 height 11
type input "****"
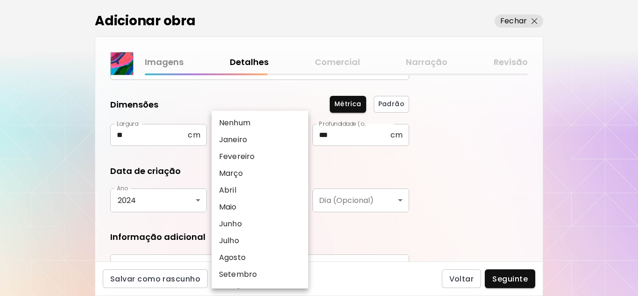
click at [280, 200] on body "[DOMAIN_NAME]/Karine_Sandy Adicionar obras Gerencie suas obras Editar Perfil My…" at bounding box center [319, 148] width 638 height 296
click at [234, 190] on p "Abril" at bounding box center [227, 190] width 17 height 11
type input "*****"
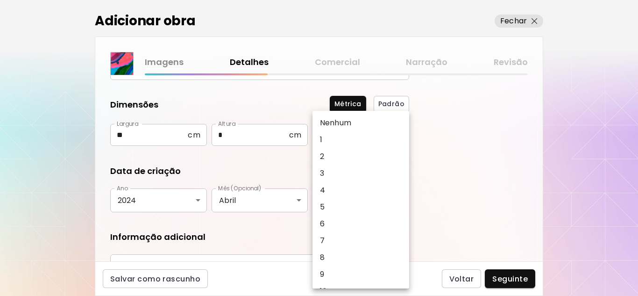
click at [405, 200] on body "[DOMAIN_NAME]/Karine_Sandy Adicionar obras Gerencie suas obras Editar Perfil My…" at bounding box center [319, 148] width 638 height 296
click at [324, 271] on p "9" at bounding box center [322, 274] width 4 height 11
type input "*"
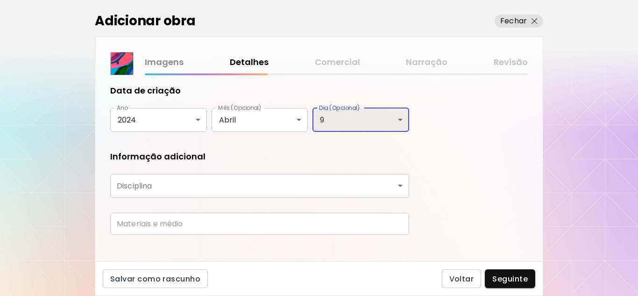
scroll to position [185, 0]
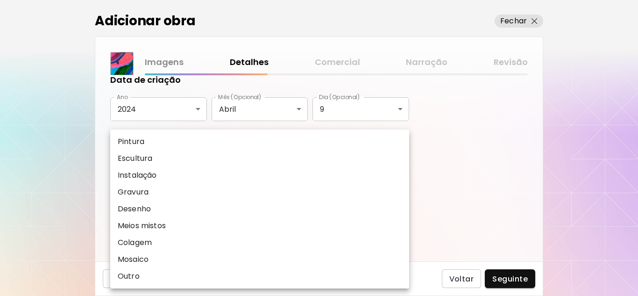
click at [402, 174] on body "[DOMAIN_NAME]/Karine_Sandy Adicionar obras Gerencie suas obras Editar Perfil My…" at bounding box center [319, 148] width 638 height 296
click at [134, 144] on p "Pintura" at bounding box center [131, 141] width 27 height 11
type input "********"
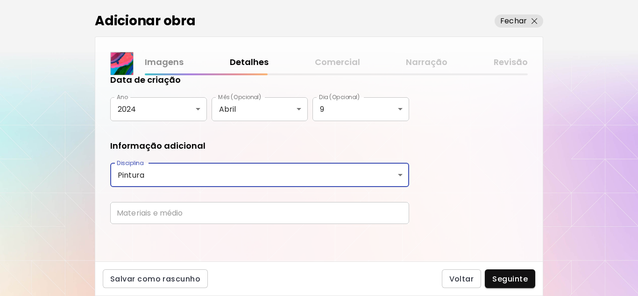
click at [164, 214] on input "text" at bounding box center [259, 213] width 299 height 22
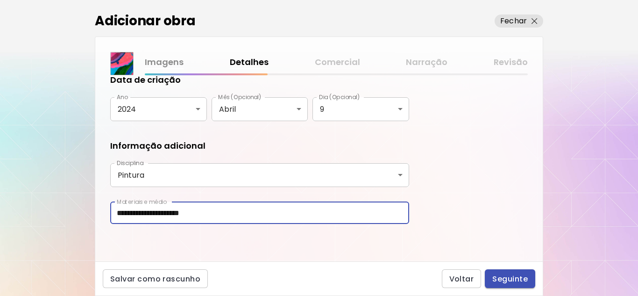
type input "**********"
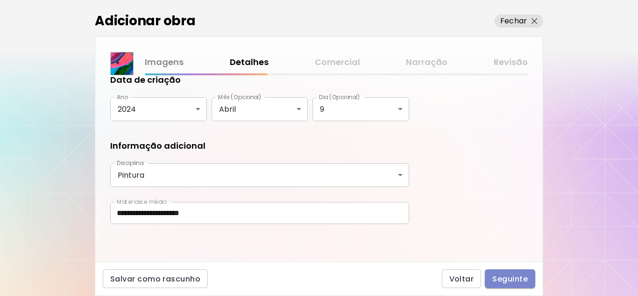
click at [508, 280] on span "Seguinte" at bounding box center [510, 279] width 36 height 10
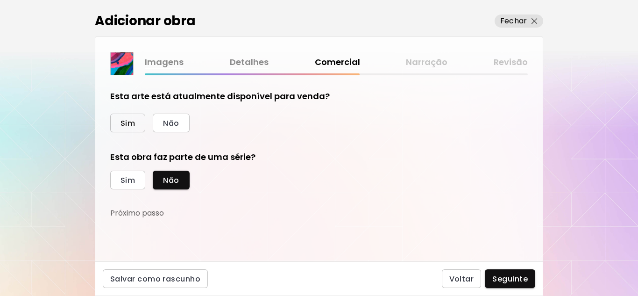
click at [127, 122] on span "Sim" at bounding box center [128, 123] width 14 height 10
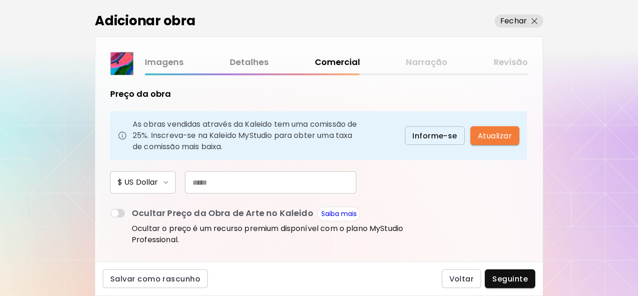
scroll to position [47, 0]
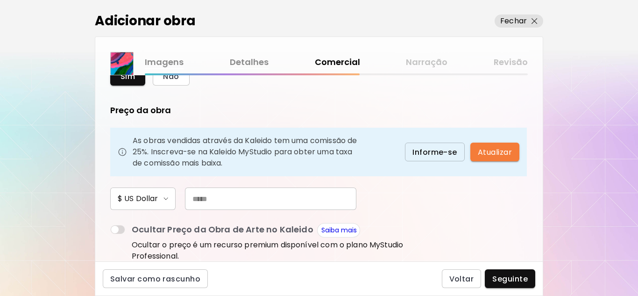
click at [209, 200] on input "text" at bounding box center [270, 198] width 171 height 22
type input "***"
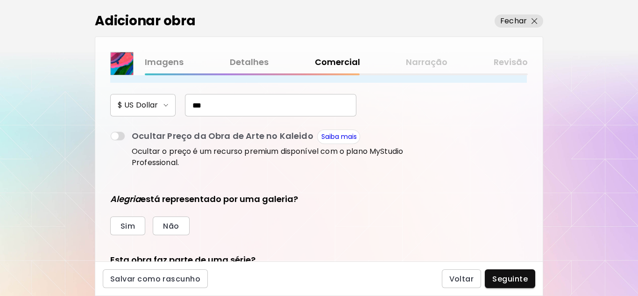
scroll to position [187, 0]
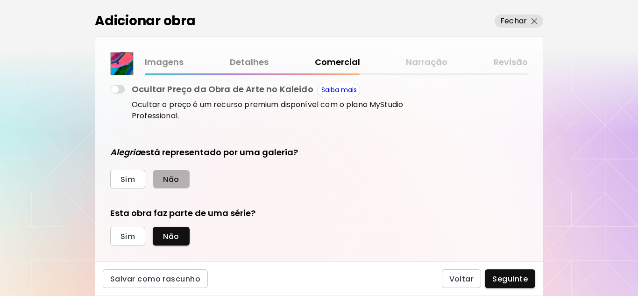
click at [172, 179] on span "Não" at bounding box center [171, 179] width 16 height 10
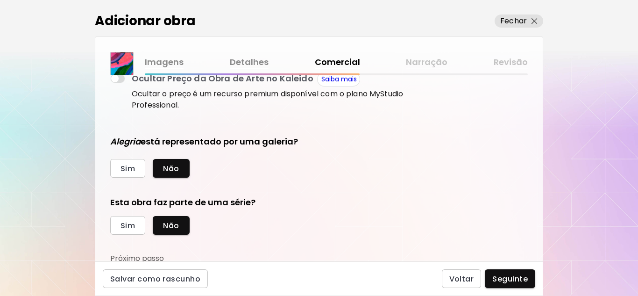
scroll to position [200, 0]
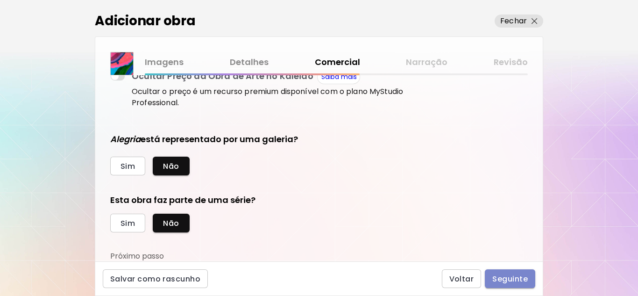
click at [519, 278] on span "Seguinte" at bounding box center [510, 279] width 36 height 10
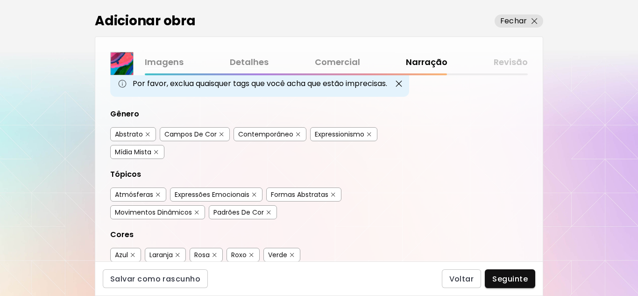
scroll to position [47, 0]
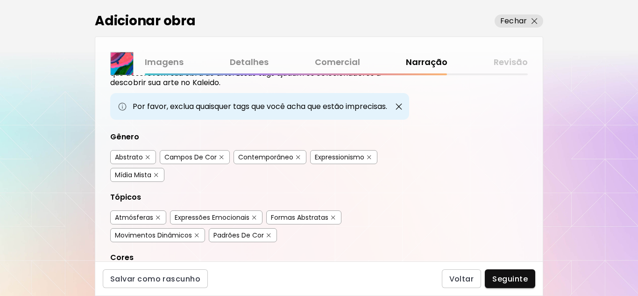
click at [126, 155] on div "Abstrato" at bounding box center [129, 156] width 28 height 9
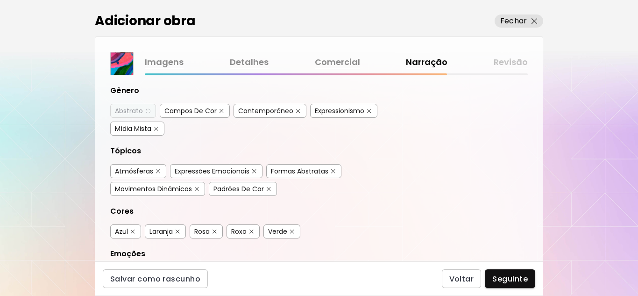
scroll to position [93, 0]
click at [315, 171] on div "Formas Abstratas" at bounding box center [299, 170] width 57 height 9
click at [177, 188] on div "Movimentos Dinâmicos" at bounding box center [153, 188] width 77 height 9
click at [254, 191] on div "Padrões De Cor" at bounding box center [239, 188] width 50 height 9
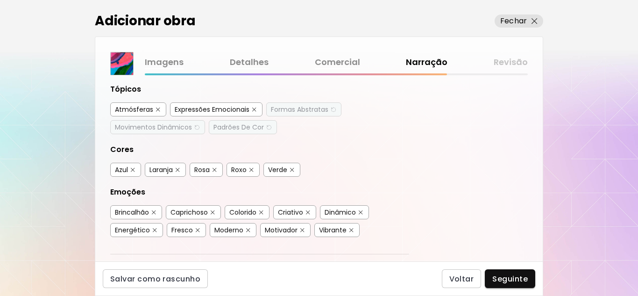
scroll to position [140, 0]
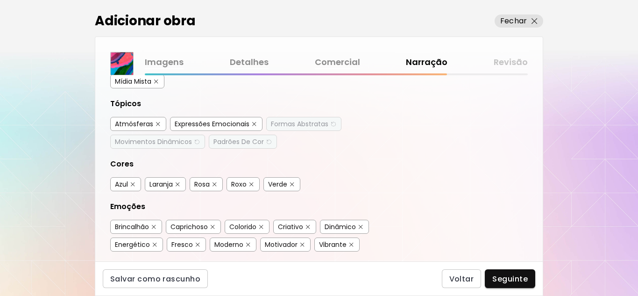
click at [121, 180] on div "Azul" at bounding box center [121, 183] width 13 height 9
click at [207, 185] on div "Rosa" at bounding box center [201, 183] width 15 height 9
click at [244, 185] on div "Roxo" at bounding box center [238, 183] width 15 height 9
click at [283, 185] on div "Verde" at bounding box center [277, 183] width 19 height 9
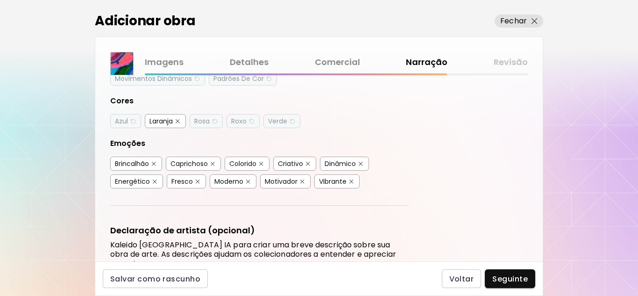
scroll to position [187, 0]
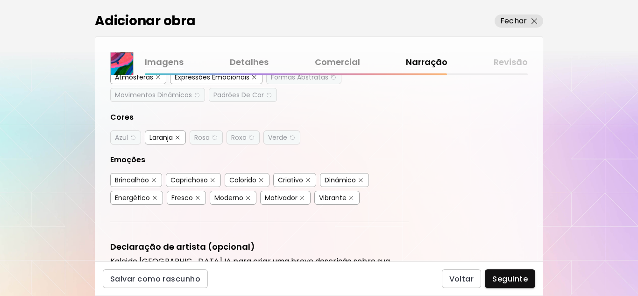
click at [252, 178] on div "Colorido" at bounding box center [242, 179] width 27 height 9
click at [300, 182] on div "Criativo" at bounding box center [290, 179] width 25 height 9
click at [346, 180] on div "Dinâmico" at bounding box center [340, 179] width 31 height 9
click at [136, 198] on div "Energético" at bounding box center [132, 197] width 35 height 9
click at [226, 199] on div "Moderno" at bounding box center [228, 197] width 29 height 9
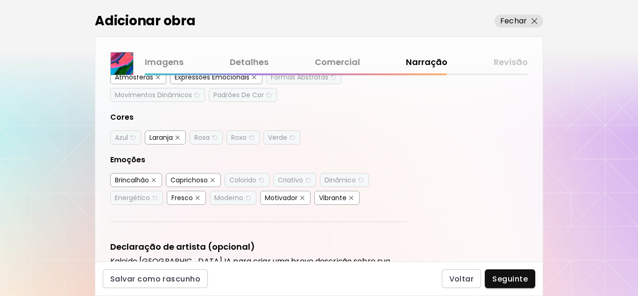
click at [341, 199] on div "Vibrante" at bounding box center [333, 197] width 28 height 9
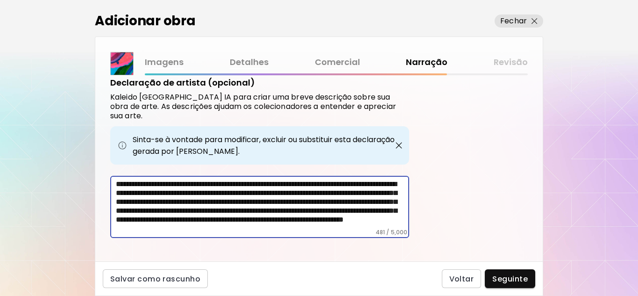
scroll to position [352, 0]
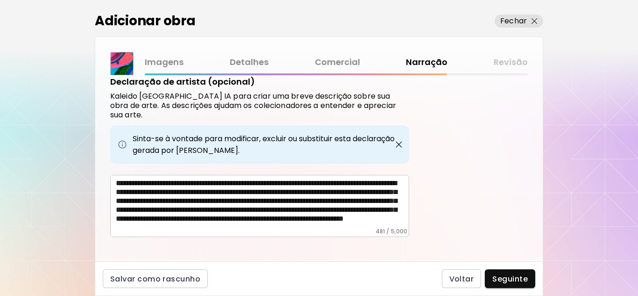
drag, startPoint x: 114, startPoint y: 173, endPoint x: 214, endPoint y: 174, distance: 100.5
click at [217, 175] on div "**********" at bounding box center [259, 206] width 299 height 62
drag, startPoint x: 111, startPoint y: 173, endPoint x: 155, endPoint y: 173, distance: 43.5
click at [155, 175] on div "**********" at bounding box center [259, 206] width 299 height 62
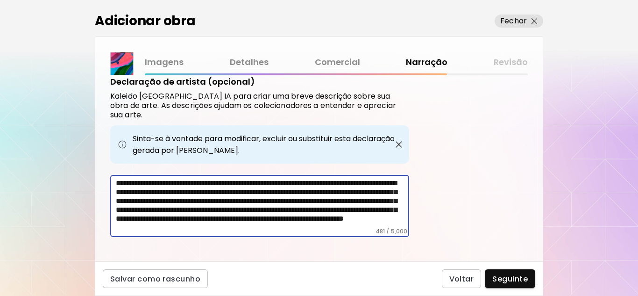
scroll to position [23, 0]
drag, startPoint x: 116, startPoint y: 172, endPoint x: 416, endPoint y: 234, distance: 306.6
click at [416, 234] on div "Etiquetas de Arte O Kaleido usa inteligência artificial (IA) para gerar uma lis…" at bounding box center [319, 168] width 448 height 186
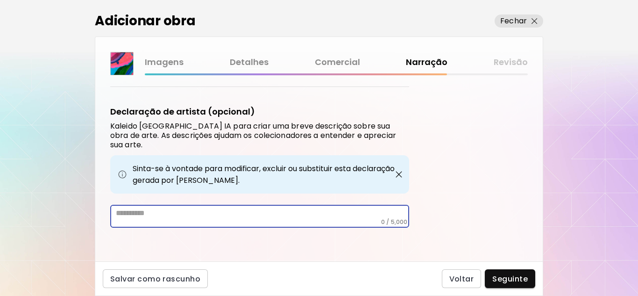
scroll to position [313, 0]
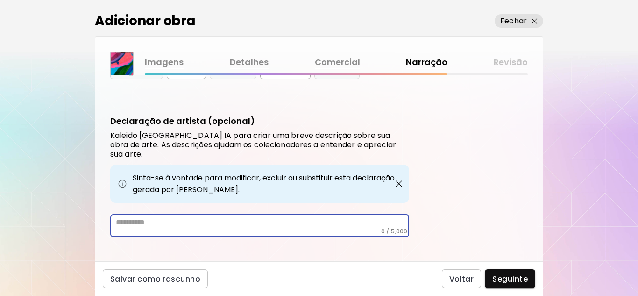
drag, startPoint x: 133, startPoint y: 218, endPoint x: 123, endPoint y: 215, distance: 9.8
click at [123, 218] on textarea at bounding box center [262, 223] width 293 height 10
paste textarea "**********"
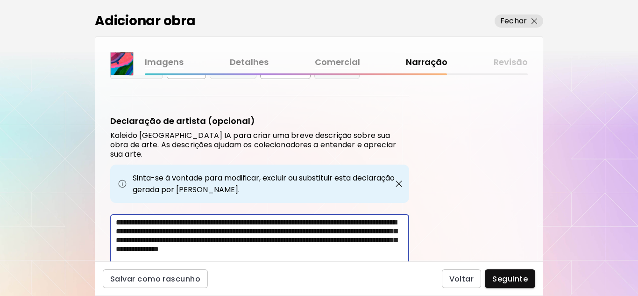
click at [169, 218] on textarea "**********" at bounding box center [262, 242] width 293 height 49
click at [192, 218] on textarea "**********" at bounding box center [262, 242] width 293 height 49
click at [267, 218] on textarea "**********" at bounding box center [262, 242] width 293 height 49
click at [159, 222] on textarea "**********" at bounding box center [262, 242] width 293 height 49
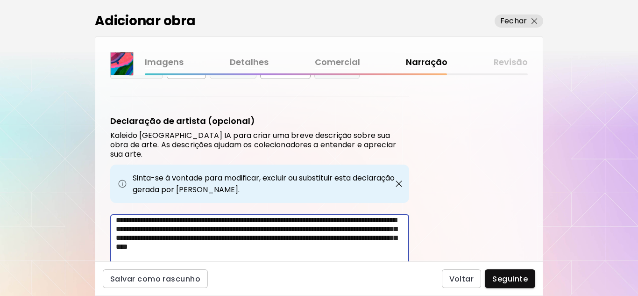
scroll to position [0, 0]
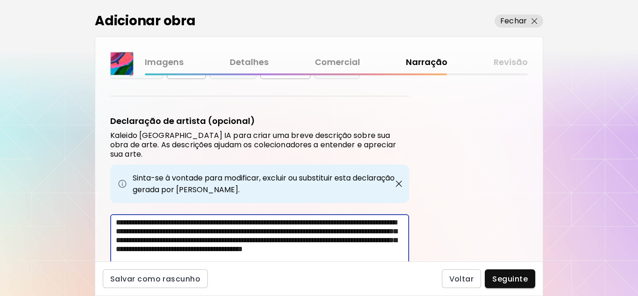
click at [155, 247] on textarea "**********" at bounding box center [262, 242] width 293 height 49
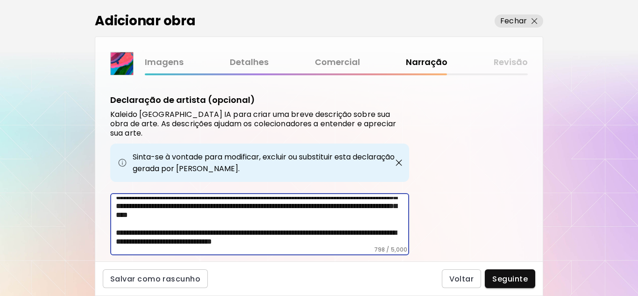
scroll to position [352, 0]
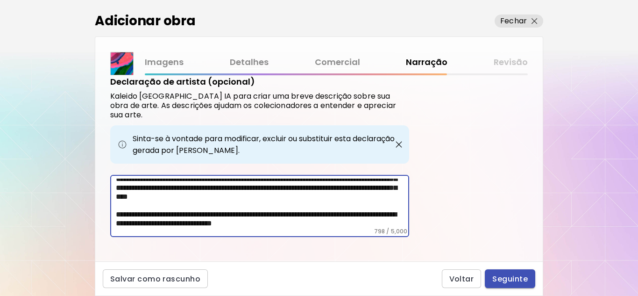
type textarea "**********"
click at [511, 278] on span "Seguinte" at bounding box center [510, 279] width 36 height 10
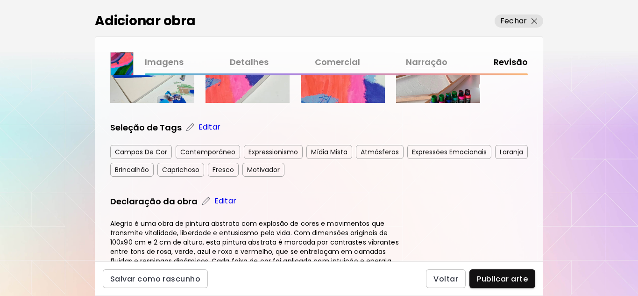
scroll to position [374, 0]
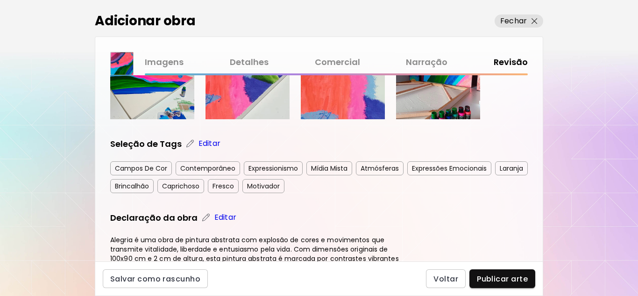
click at [210, 142] on p "Editar" at bounding box center [210, 143] width 22 height 11
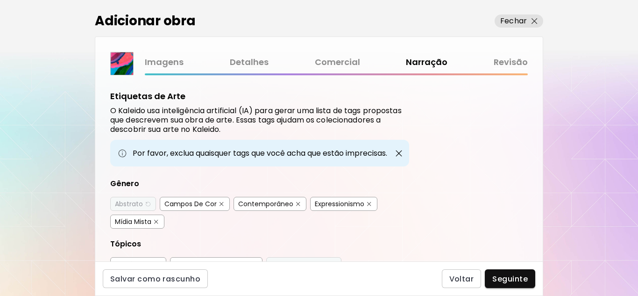
click at [130, 204] on div "Abstrato" at bounding box center [129, 203] width 28 height 9
click at [202, 206] on div "Campos De Cor" at bounding box center [190, 203] width 52 height 9
click at [270, 205] on div "Contemporâneo" at bounding box center [265, 203] width 55 height 9
click at [344, 206] on div "Expressionismo" at bounding box center [340, 203] width 50 height 9
click at [143, 224] on div "Mídia Mista" at bounding box center [133, 221] width 36 height 9
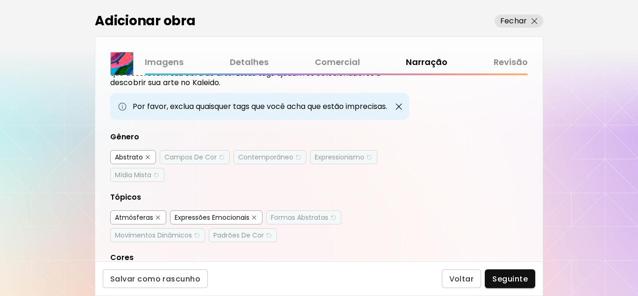
scroll to position [93, 0]
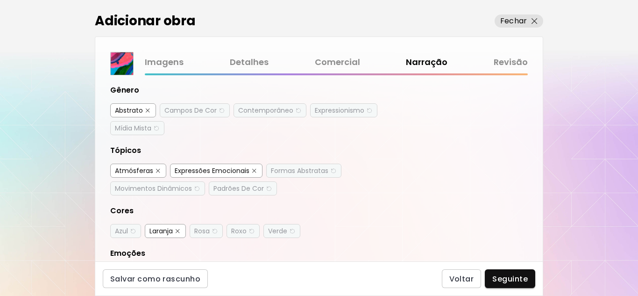
click at [137, 171] on div "Atmósferas" at bounding box center [134, 170] width 38 height 9
click at [218, 170] on div "Expressões Emocionais" at bounding box center [212, 170] width 75 height 9
click at [308, 175] on div "Formas Abstratas" at bounding box center [299, 170] width 57 height 9
click at [156, 193] on div "Movimentos Dinâmicos" at bounding box center [153, 188] width 77 height 9
click at [250, 193] on div "Padrões De Cor" at bounding box center [243, 188] width 68 height 14
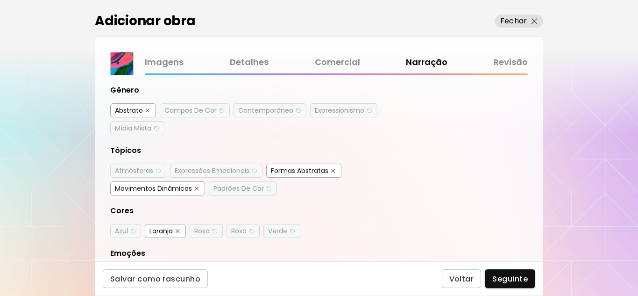
click at [253, 192] on div "Padrões De Cor" at bounding box center [239, 188] width 50 height 9
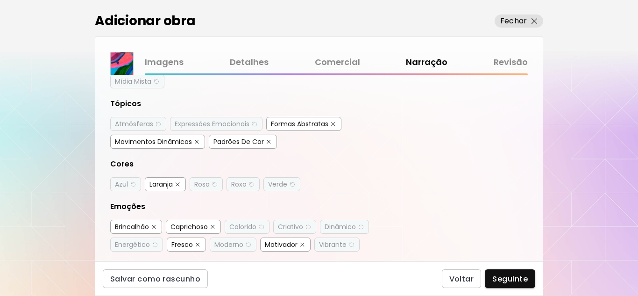
click at [167, 186] on div "Laranja" at bounding box center [161, 183] width 23 height 9
click at [128, 183] on div "Azul" at bounding box center [121, 183] width 13 height 9
click at [202, 185] on div "Rosa" at bounding box center [201, 183] width 15 height 9
click at [245, 186] on div "Roxo" at bounding box center [238, 183] width 15 height 9
click at [281, 187] on div "Verde" at bounding box center [277, 183] width 19 height 9
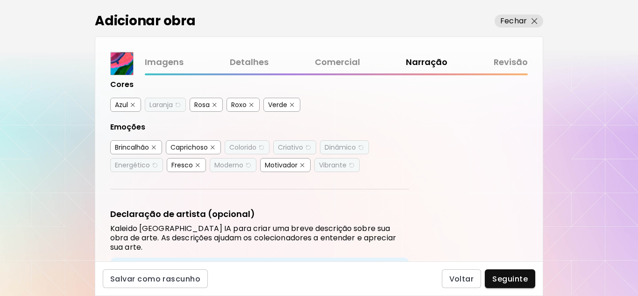
scroll to position [234, 0]
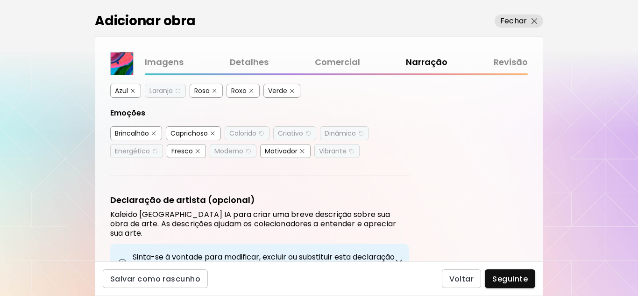
click at [138, 133] on div "Brincalhão" at bounding box center [132, 132] width 34 height 9
click at [191, 132] on div "Caprichoso" at bounding box center [189, 132] width 37 height 9
click at [246, 134] on div "Colorido" at bounding box center [242, 132] width 27 height 9
click at [287, 134] on div "Criativo" at bounding box center [290, 132] width 25 height 9
click at [348, 136] on div "Dinâmico" at bounding box center [340, 132] width 31 height 9
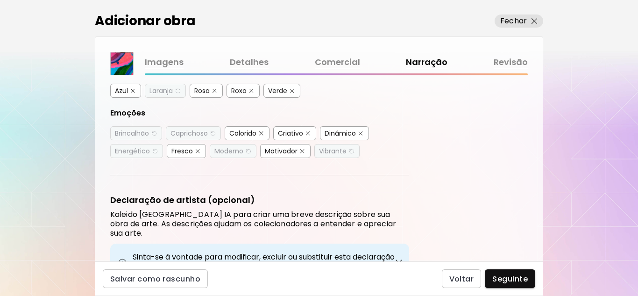
click at [184, 151] on div "Fresco" at bounding box center [181, 150] width 21 height 9
click at [287, 152] on div "Motivador" at bounding box center [281, 150] width 33 height 9
click at [129, 155] on div "Energético" at bounding box center [132, 150] width 35 height 9
click at [236, 155] on div "Moderno" at bounding box center [228, 150] width 29 height 9
click at [349, 152] on img "button" at bounding box center [351, 151] width 7 height 7
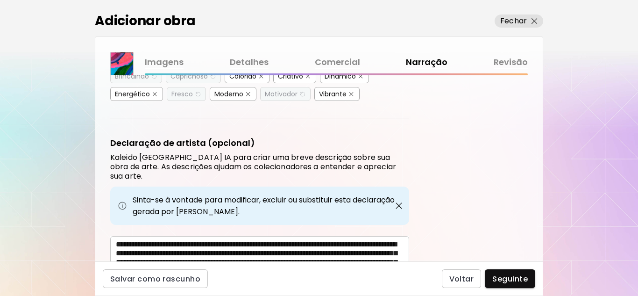
scroll to position [352, 0]
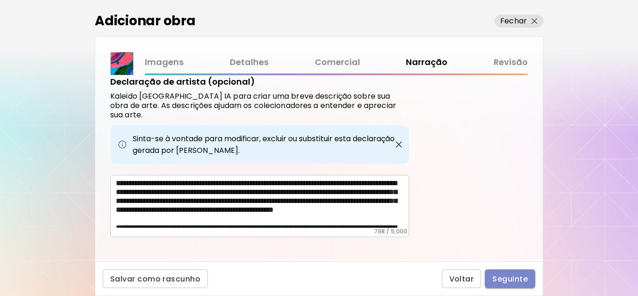
click at [511, 278] on span "Seguinte" at bounding box center [510, 279] width 36 height 10
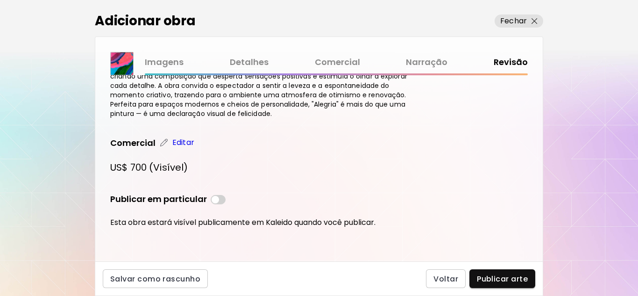
scroll to position [585, 0]
click at [504, 277] on span "Publicar arte" at bounding box center [502, 279] width 51 height 10
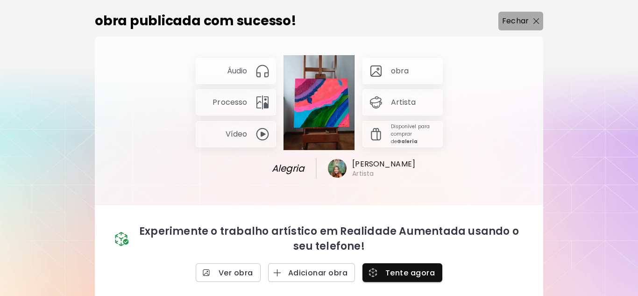
click at [535, 18] on img "button" at bounding box center [537, 21] width 6 height 6
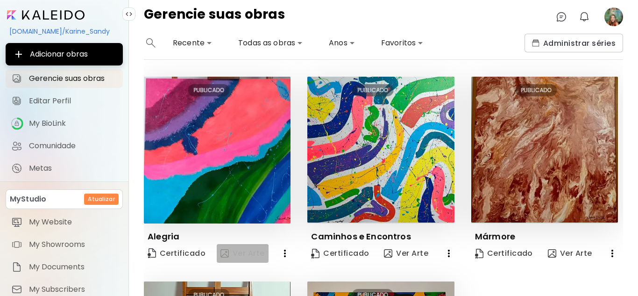
click at [247, 253] on span "Ver Arte" at bounding box center [243, 253] width 44 height 11
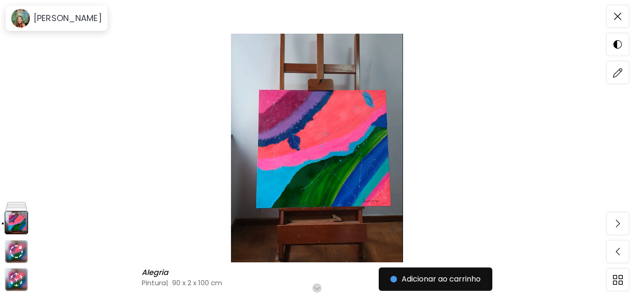
click at [341, 149] on img at bounding box center [316, 148] width 555 height 228
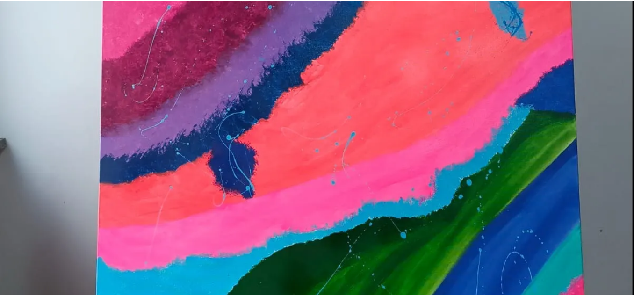
scroll to position [219, 0]
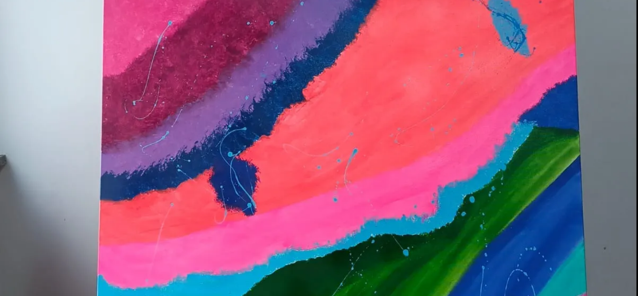
click at [276, 183] on img at bounding box center [319, 205] width 638 height 848
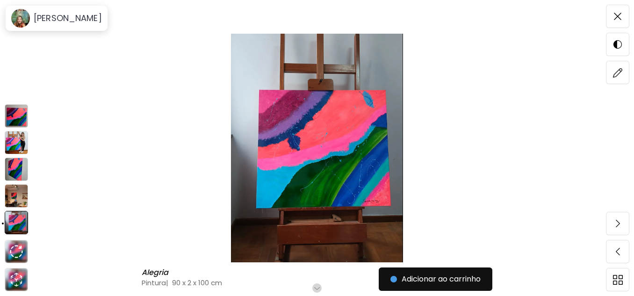
click at [16, 138] on img at bounding box center [16, 142] width 23 height 23
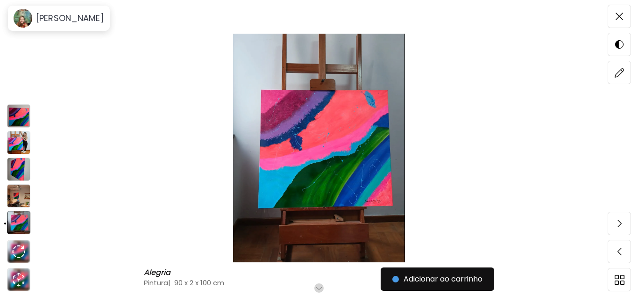
scroll to position [291, 0]
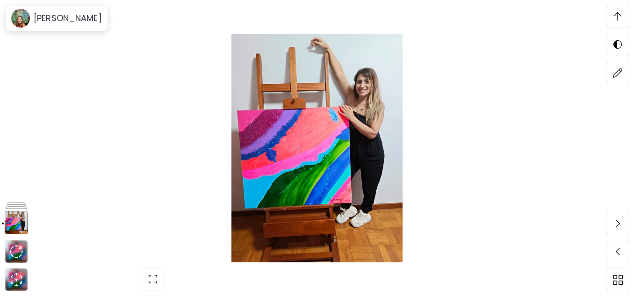
click at [285, 153] on img at bounding box center [316, 148] width 555 height 228
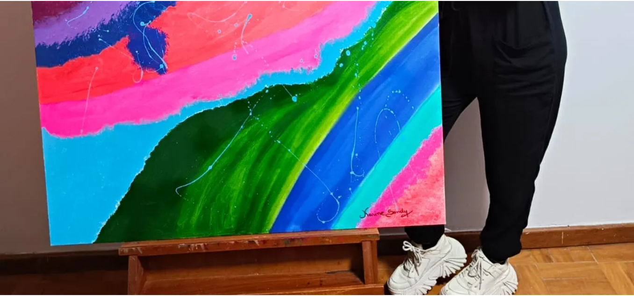
scroll to position [421, 0]
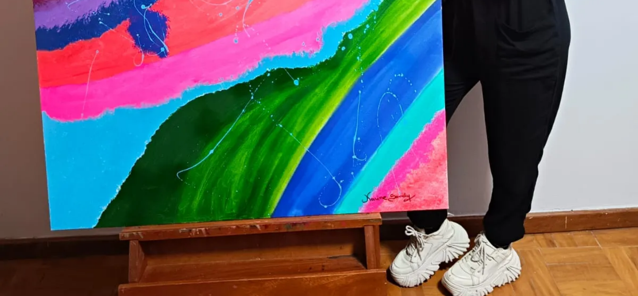
click at [420, 175] on img at bounding box center [319, 4] width 638 height 851
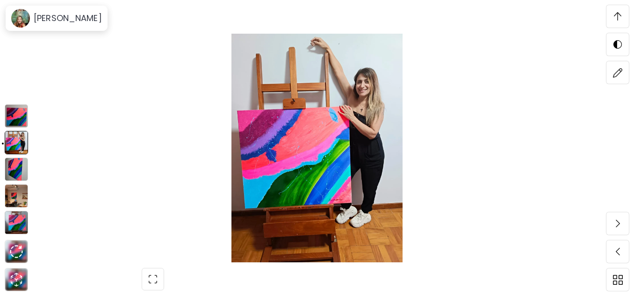
click at [14, 171] on img at bounding box center [16, 168] width 23 height 23
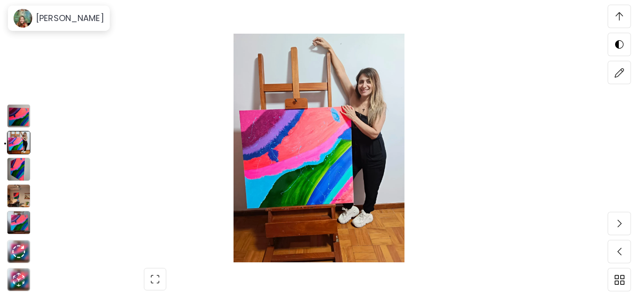
scroll to position [2263, 0]
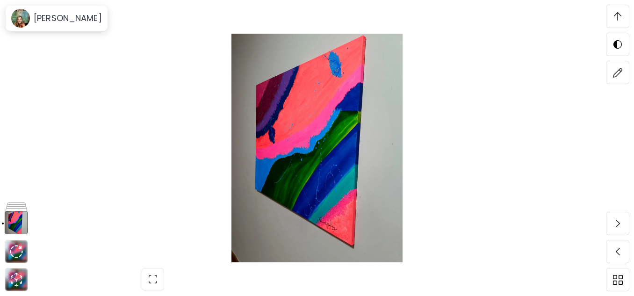
click at [334, 174] on img at bounding box center [316, 148] width 555 height 228
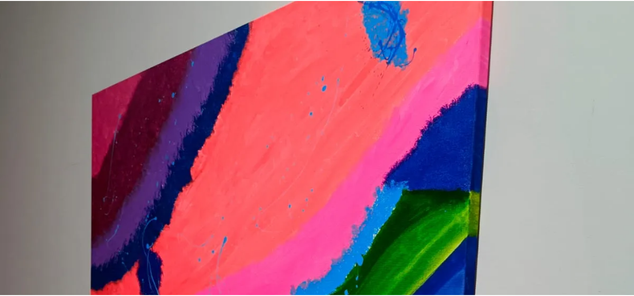
scroll to position [47, 0]
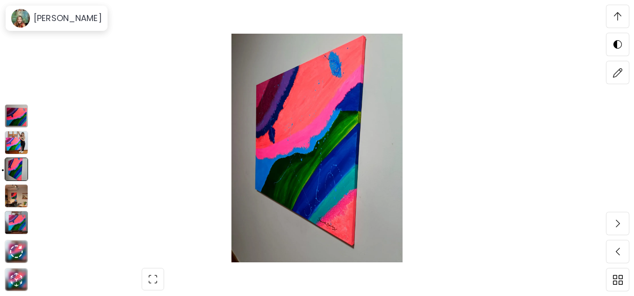
click at [16, 198] on img at bounding box center [16, 195] width 23 height 23
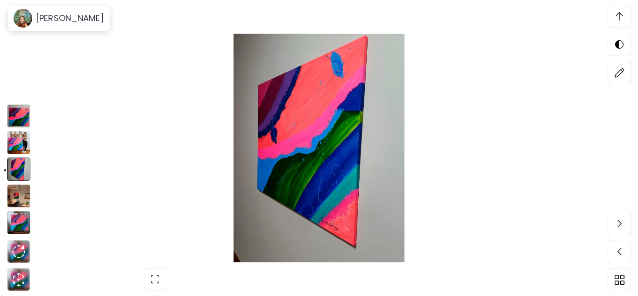
scroll to position [2590, 0]
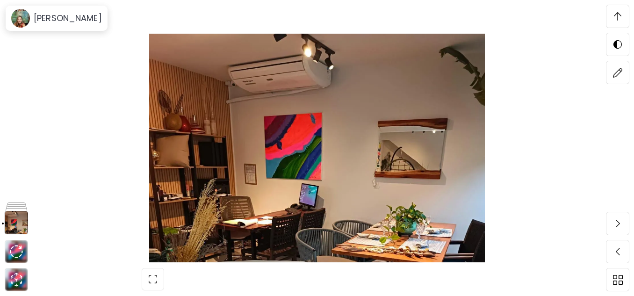
click at [309, 175] on img at bounding box center [316, 148] width 555 height 228
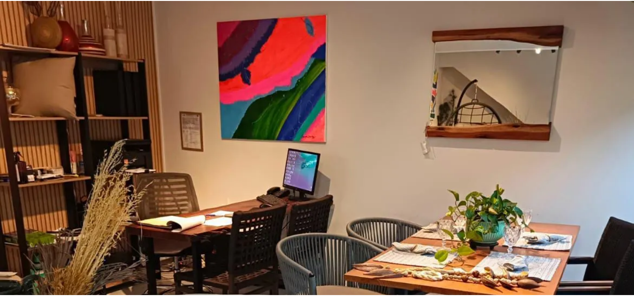
scroll to position [89, 0]
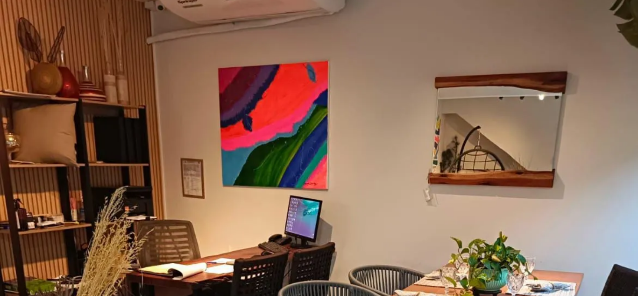
click at [380, 180] on img at bounding box center [319, 128] width 638 height 435
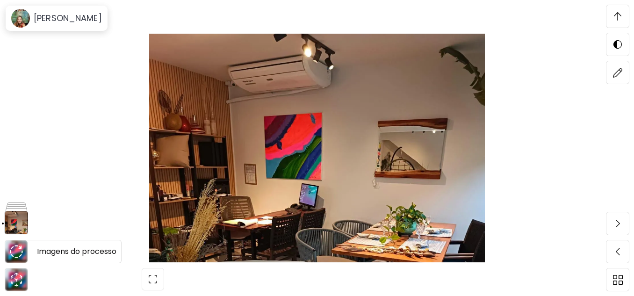
click at [21, 250] on img at bounding box center [16, 251] width 13 height 13
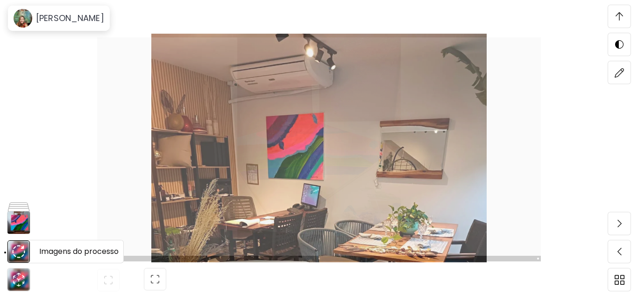
scroll to position [3243, 0]
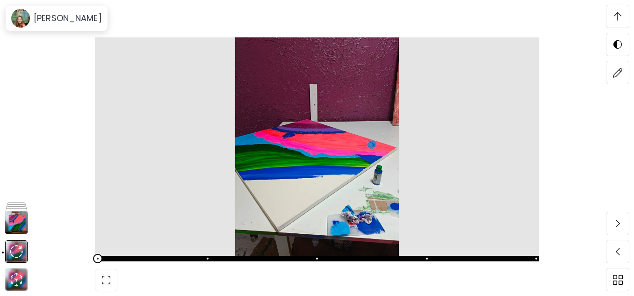
click at [311, 160] on img at bounding box center [317, 146] width 444 height 218
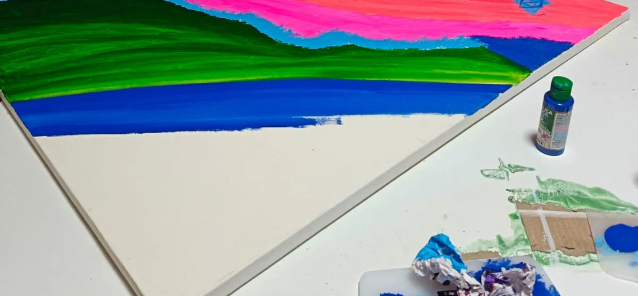
click at [86, 240] on img at bounding box center [319, 4] width 638 height 851
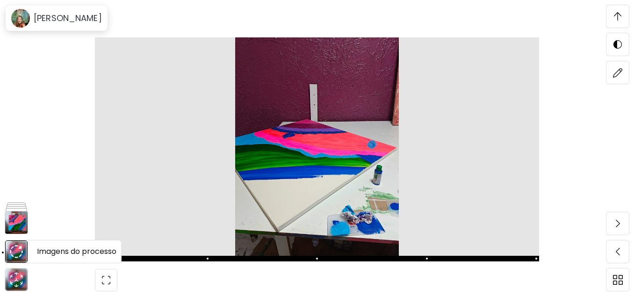
click at [19, 254] on img at bounding box center [16, 251] width 13 height 13
click at [15, 277] on icon "animation" at bounding box center [16, 279] width 15 height 15
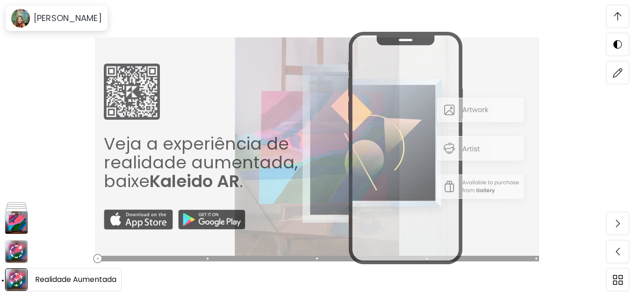
scroll to position [4923, 0]
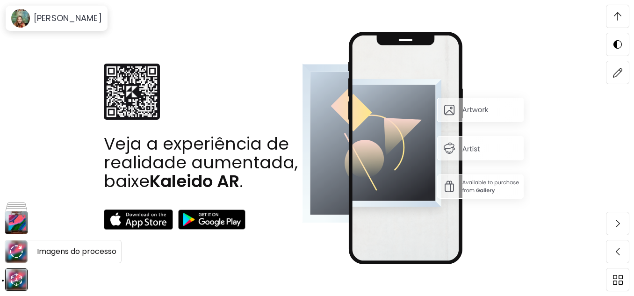
click at [19, 251] on img at bounding box center [16, 251] width 13 height 13
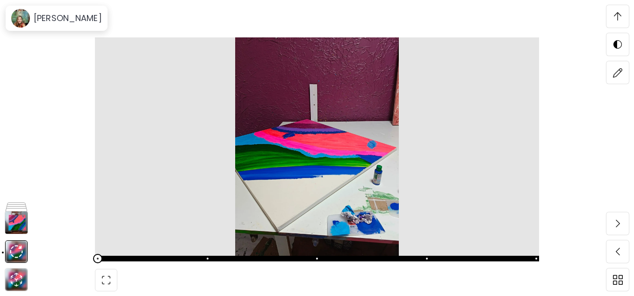
scroll to position [3570, 0]
click at [201, 256] on span at bounding box center [316, 258] width 438 height 13
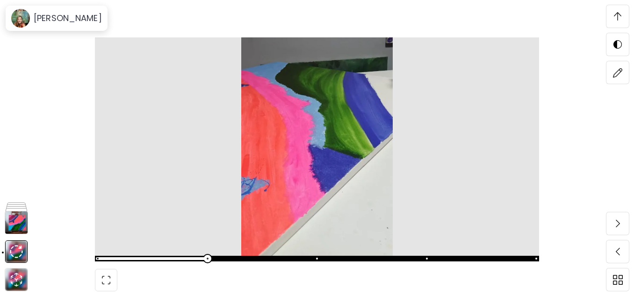
scroll to position [3896, 0]
click at [280, 255] on span at bounding box center [316, 258] width 438 height 13
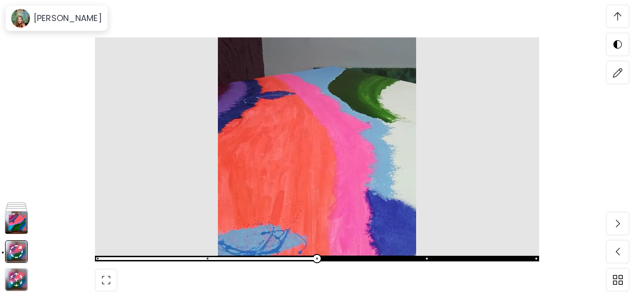
click at [362, 260] on span at bounding box center [317, 259] width 444 height 6
click at [364, 257] on span at bounding box center [317, 259] width 444 height 6
click at [316, 261] on span at bounding box center [316, 258] width 9 height 9
drag, startPoint x: 320, startPoint y: 258, endPoint x: 365, endPoint y: 257, distance: 45.3
click at [365, 257] on span at bounding box center [316, 258] width 438 height 13
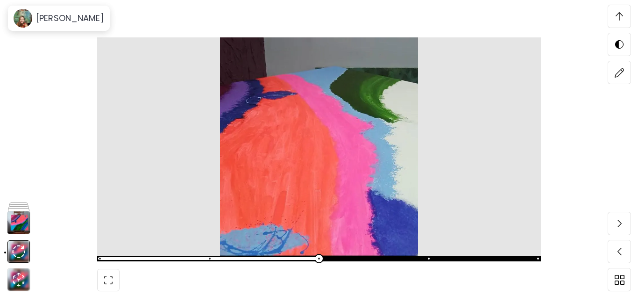
scroll to position [4223, 0]
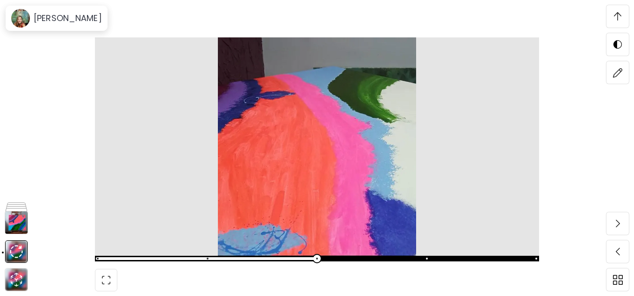
click at [426, 259] on span at bounding box center [316, 258] width 438 height 13
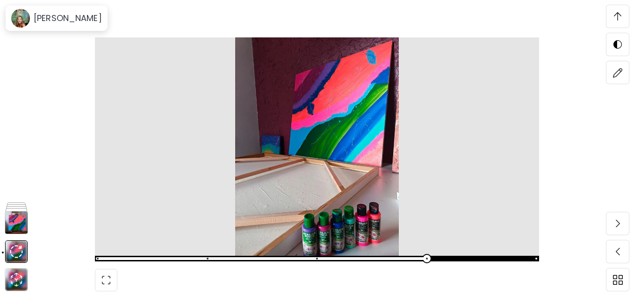
click at [371, 138] on img at bounding box center [317, 146] width 444 height 218
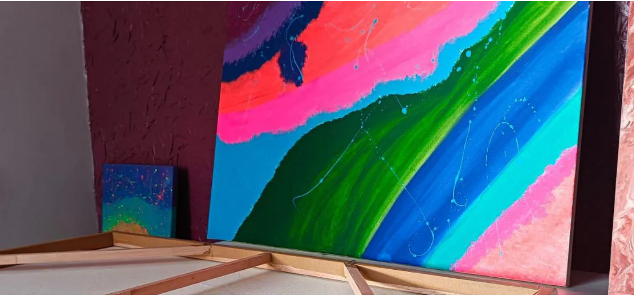
scroll to position [234, 0]
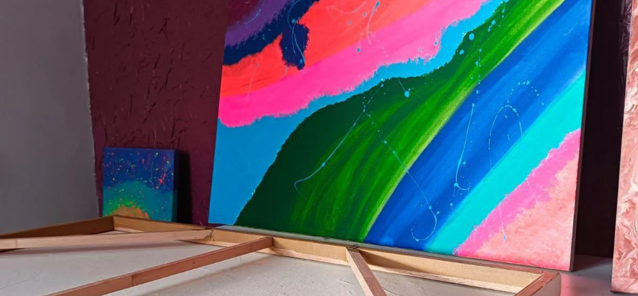
click at [618, 199] on img at bounding box center [319, 191] width 638 height 851
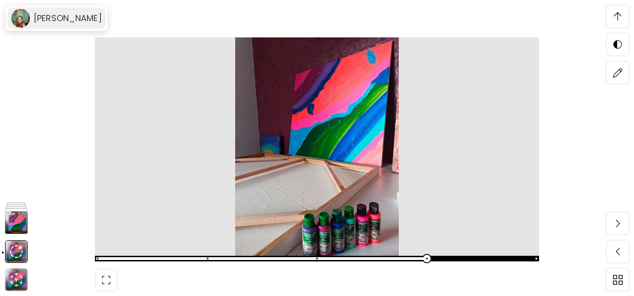
click at [60, 17] on h6 "[PERSON_NAME]" at bounding box center [68, 18] width 68 height 11
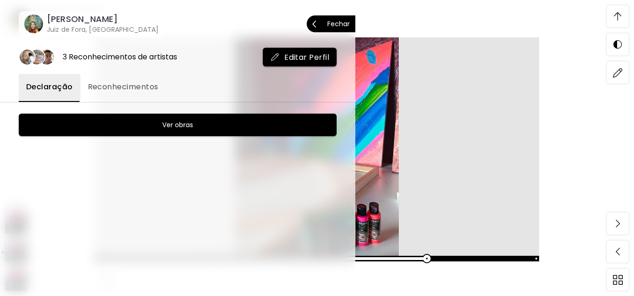
click at [184, 122] on h6 "Ver obras" at bounding box center [177, 124] width 31 height 11
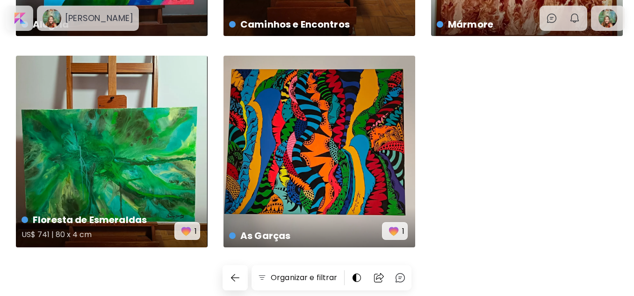
scroll to position [195, 0]
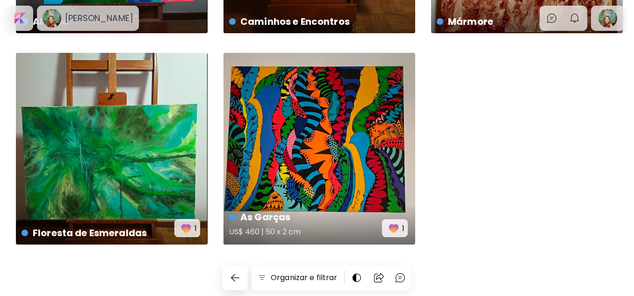
click at [336, 175] on div "As Garças US$ 460 | 50 x 2 cm 1" at bounding box center [319, 149] width 192 height 192
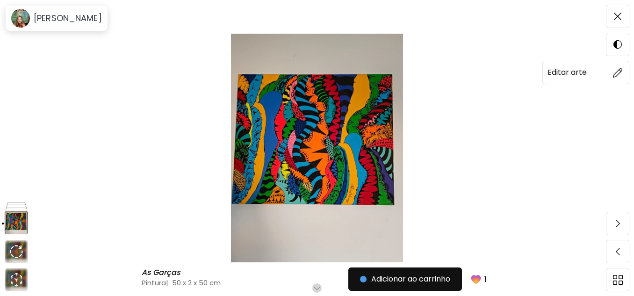
click at [619, 70] on img at bounding box center [618, 73] width 10 height 10
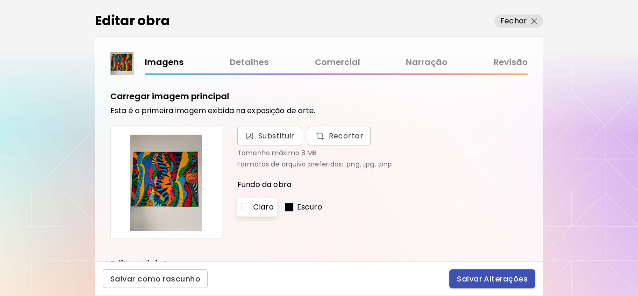
click at [503, 278] on span "Salvar Alterações" at bounding box center [492, 279] width 71 height 10
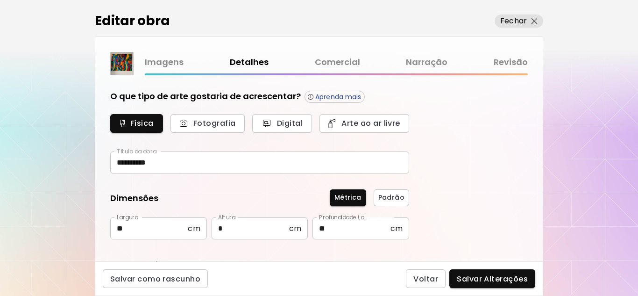
type input "********"
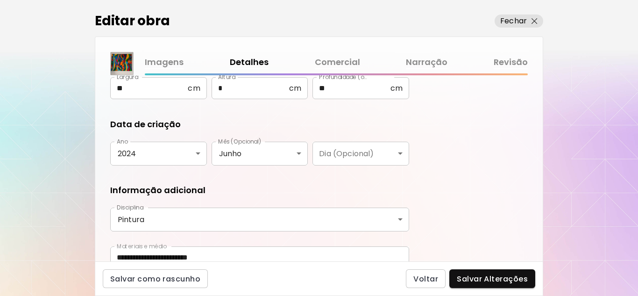
scroll to position [185, 0]
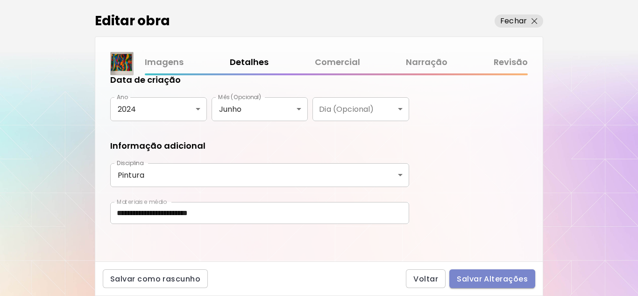
click at [498, 276] on span "Salvar Alterações" at bounding box center [492, 279] width 71 height 10
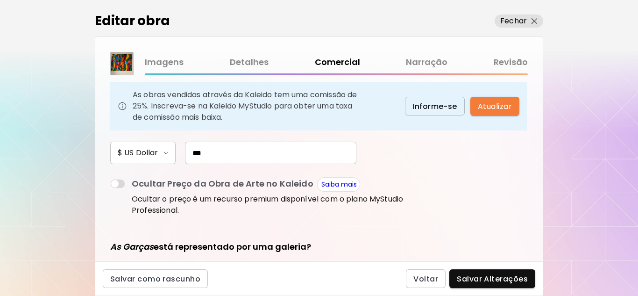
scroll to position [93, 0]
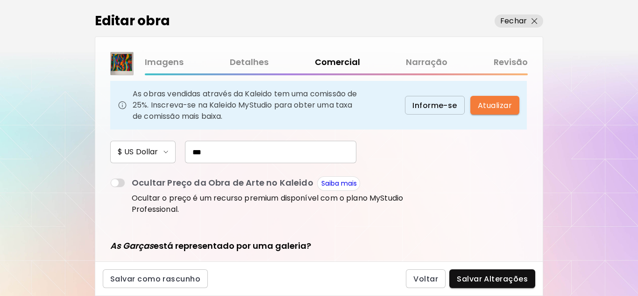
drag, startPoint x: 222, startPoint y: 151, endPoint x: 186, endPoint y: 151, distance: 36.4
click at [186, 151] on input "***" at bounding box center [270, 152] width 171 height 22
type input "***"
click at [489, 278] on span "Salvar Alterações" at bounding box center [492, 279] width 71 height 10
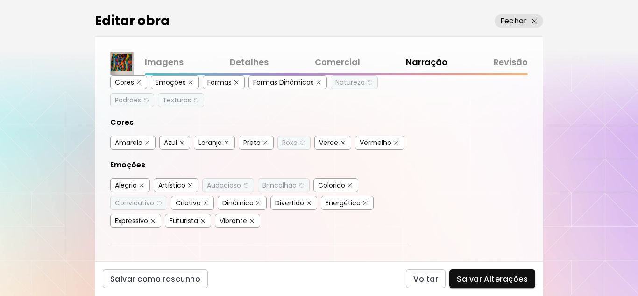
scroll to position [187, 0]
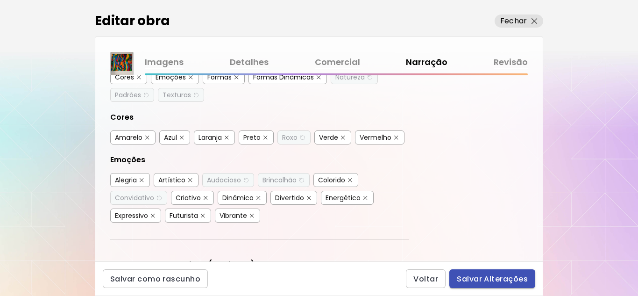
click at [498, 282] on span "Salvar Alterações" at bounding box center [492, 279] width 71 height 10
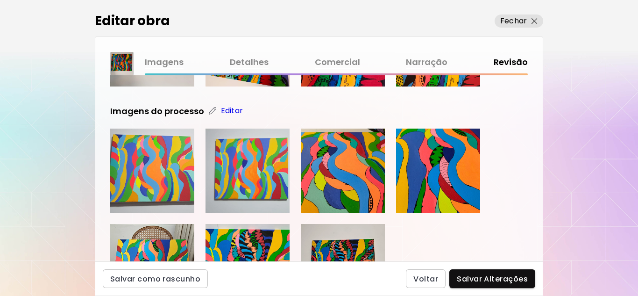
scroll to position [374, 0]
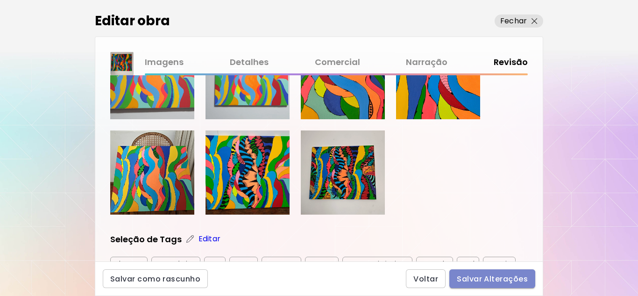
click at [479, 280] on span "Salvar Alterações" at bounding box center [492, 279] width 71 height 10
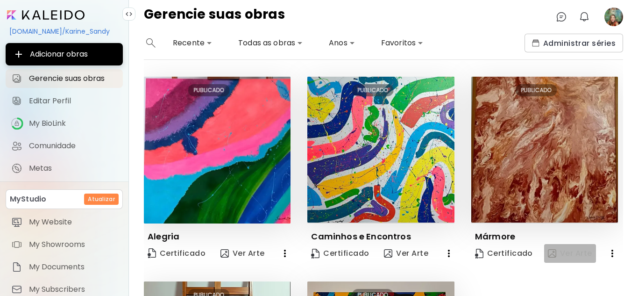
click at [577, 252] on span "Ver Arte" at bounding box center [570, 253] width 44 height 10
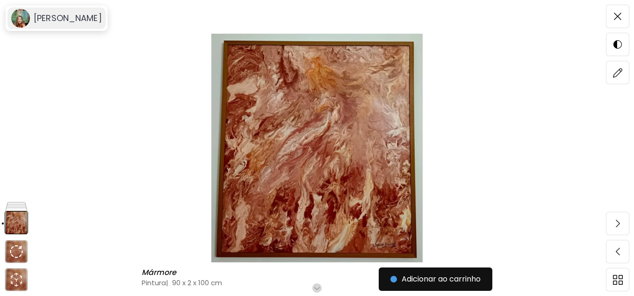
click at [37, 17] on h6 "[PERSON_NAME]" at bounding box center [68, 18] width 68 height 11
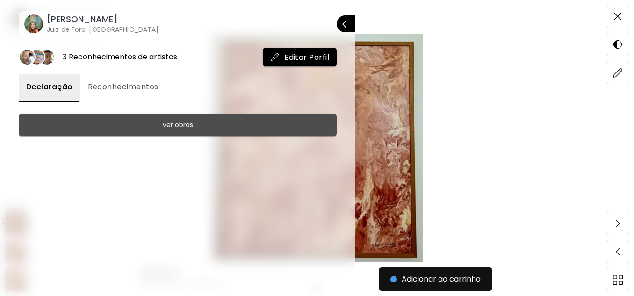
click at [193, 123] on span "Ver obras" at bounding box center [177, 124] width 294 height 11
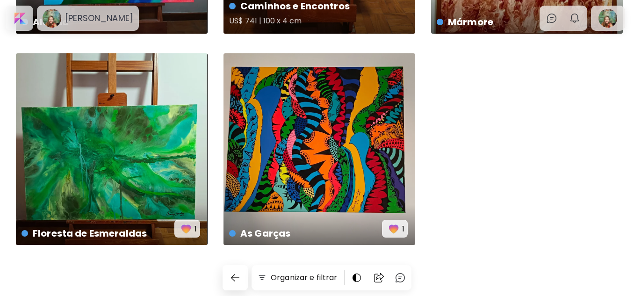
scroll to position [195, 0]
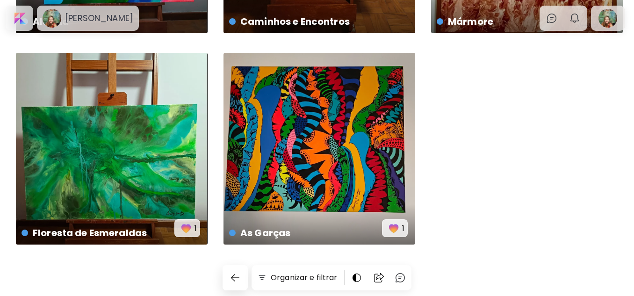
click at [630, 174] on div "Alegria US$ 700 | 90 x 2 cm Caminhos e Encontros US$ 741 | 100 x 4 cm Mármore U…" at bounding box center [317, 69] width 634 height 454
